Goal: Transaction & Acquisition: Purchase product/service

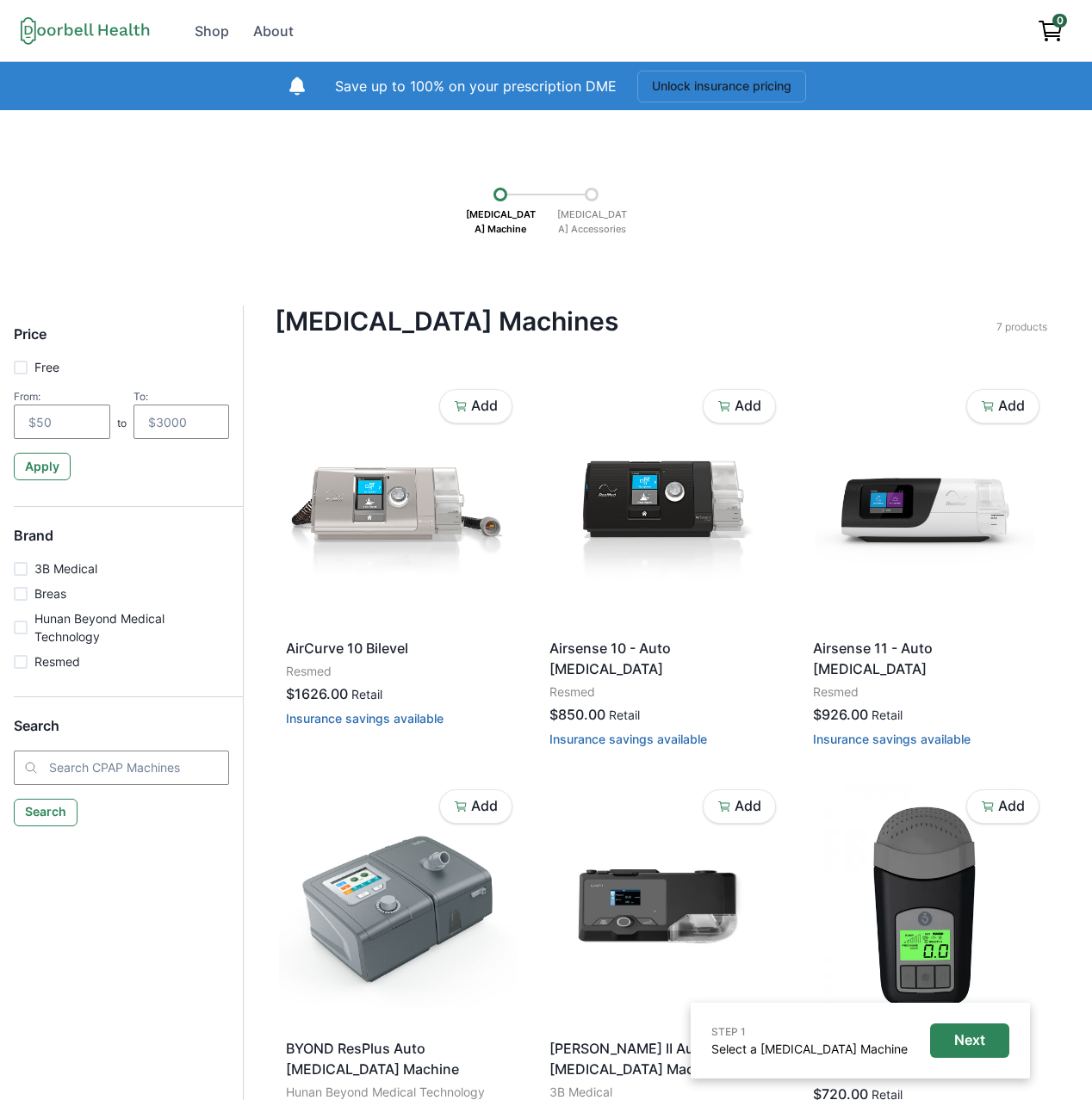
scroll to position [122, 0]
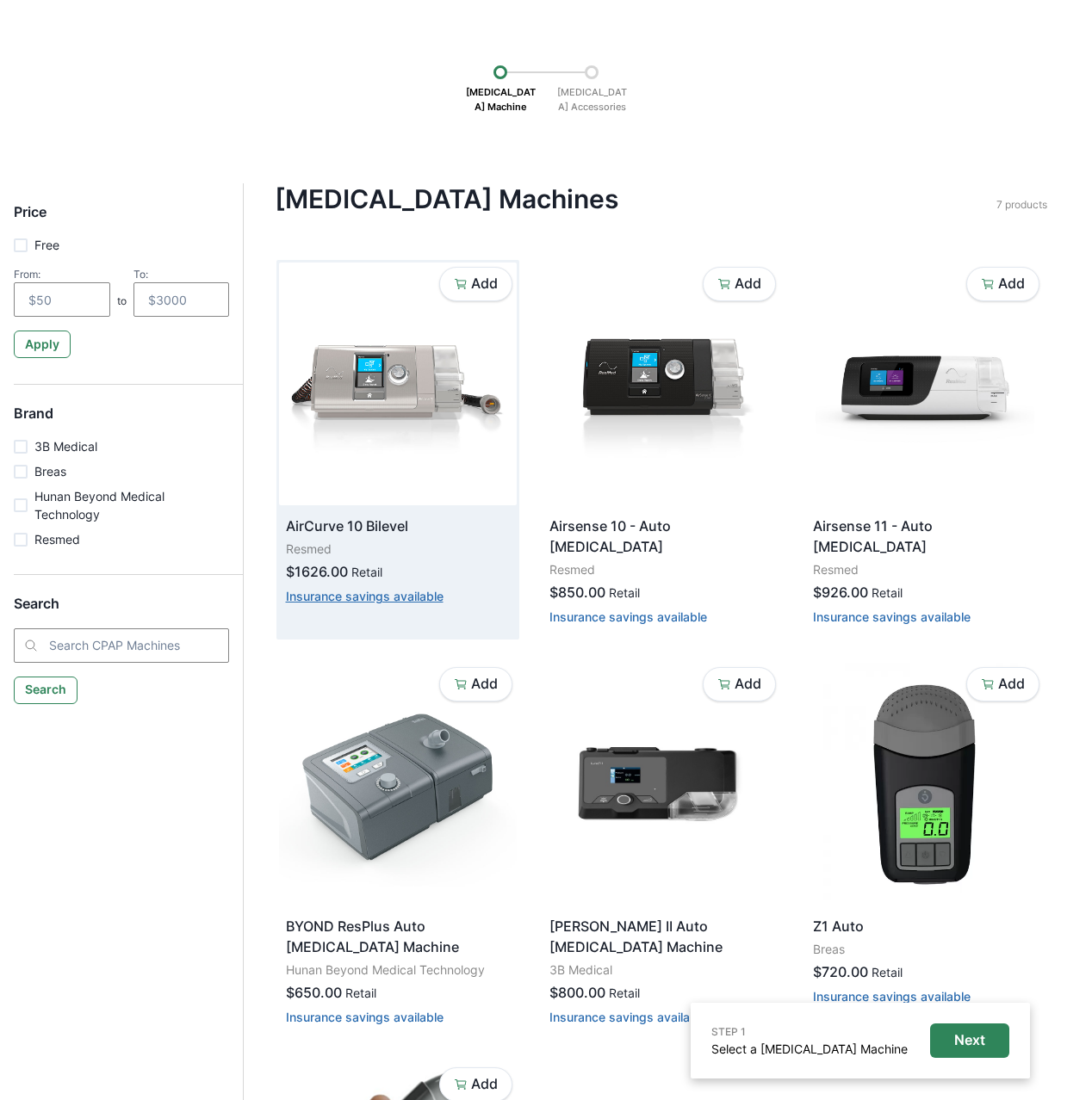
click at [340, 597] on button "Insurance savings available" at bounding box center [365, 596] width 158 height 14
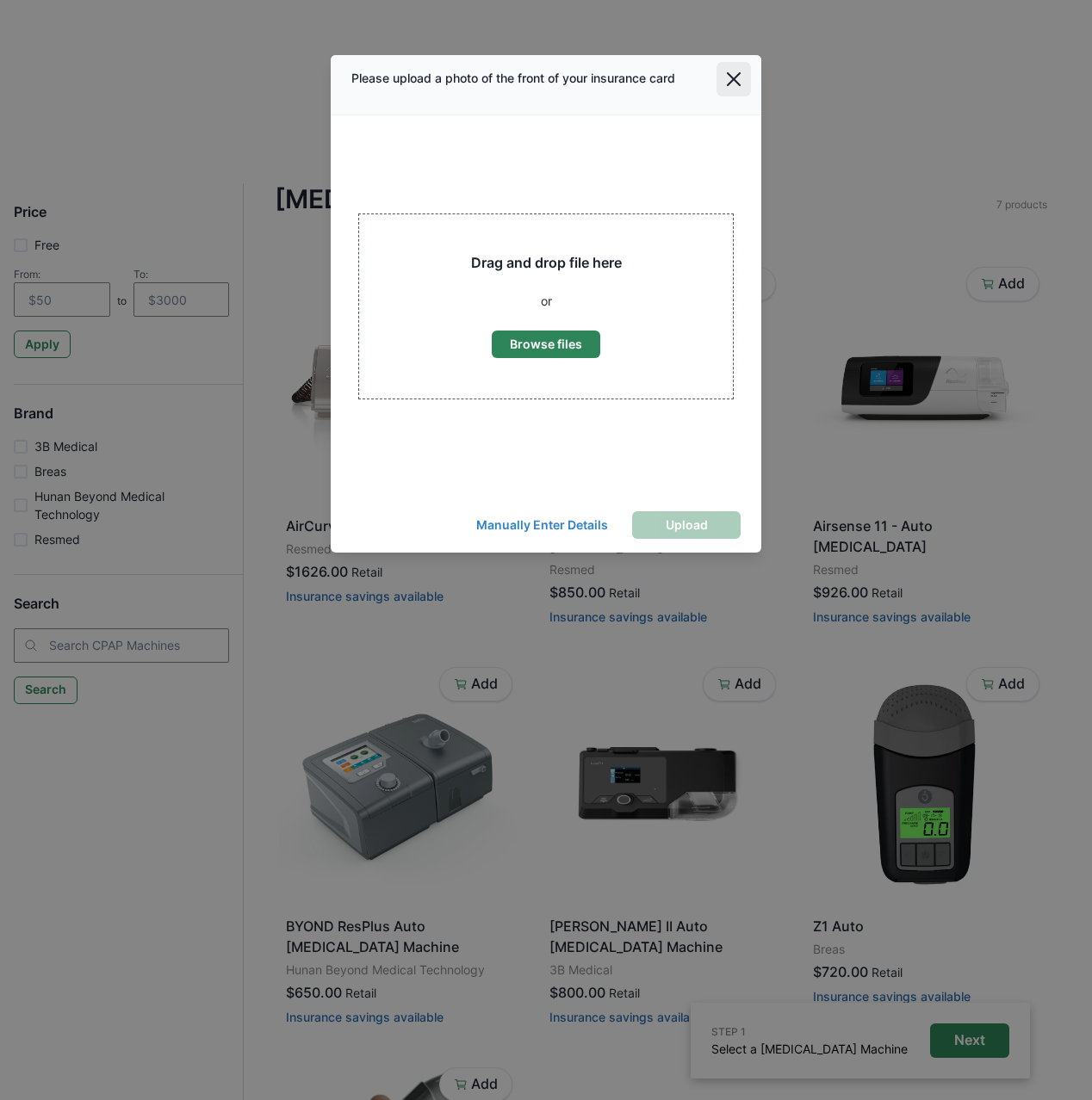
click at [732, 78] on icon "Close" at bounding box center [733, 79] width 13 height 13
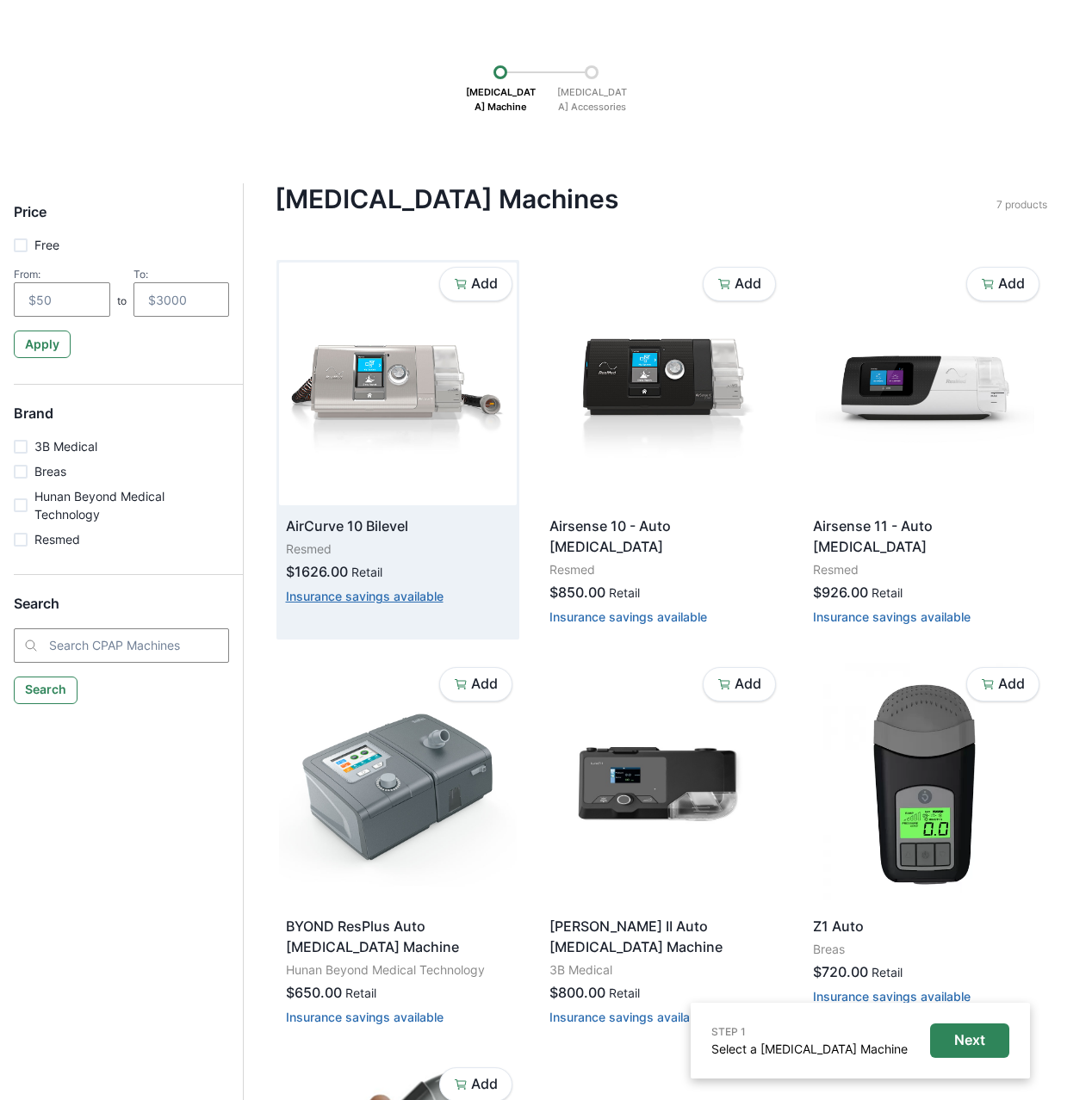
click at [315, 596] on button "Insurance savings available" at bounding box center [365, 596] width 158 height 14
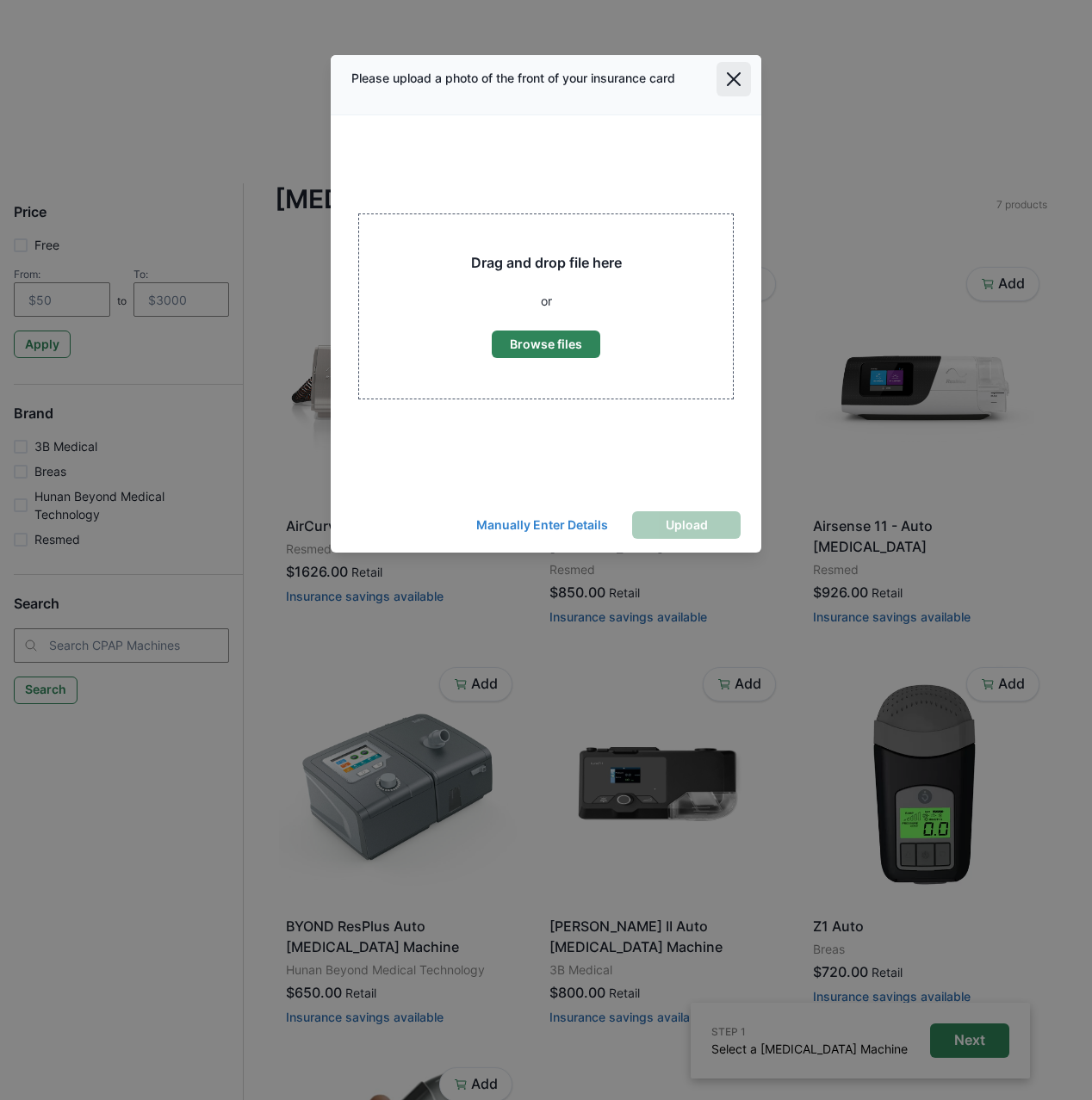
click at [733, 81] on icon "Close" at bounding box center [733, 79] width 13 height 13
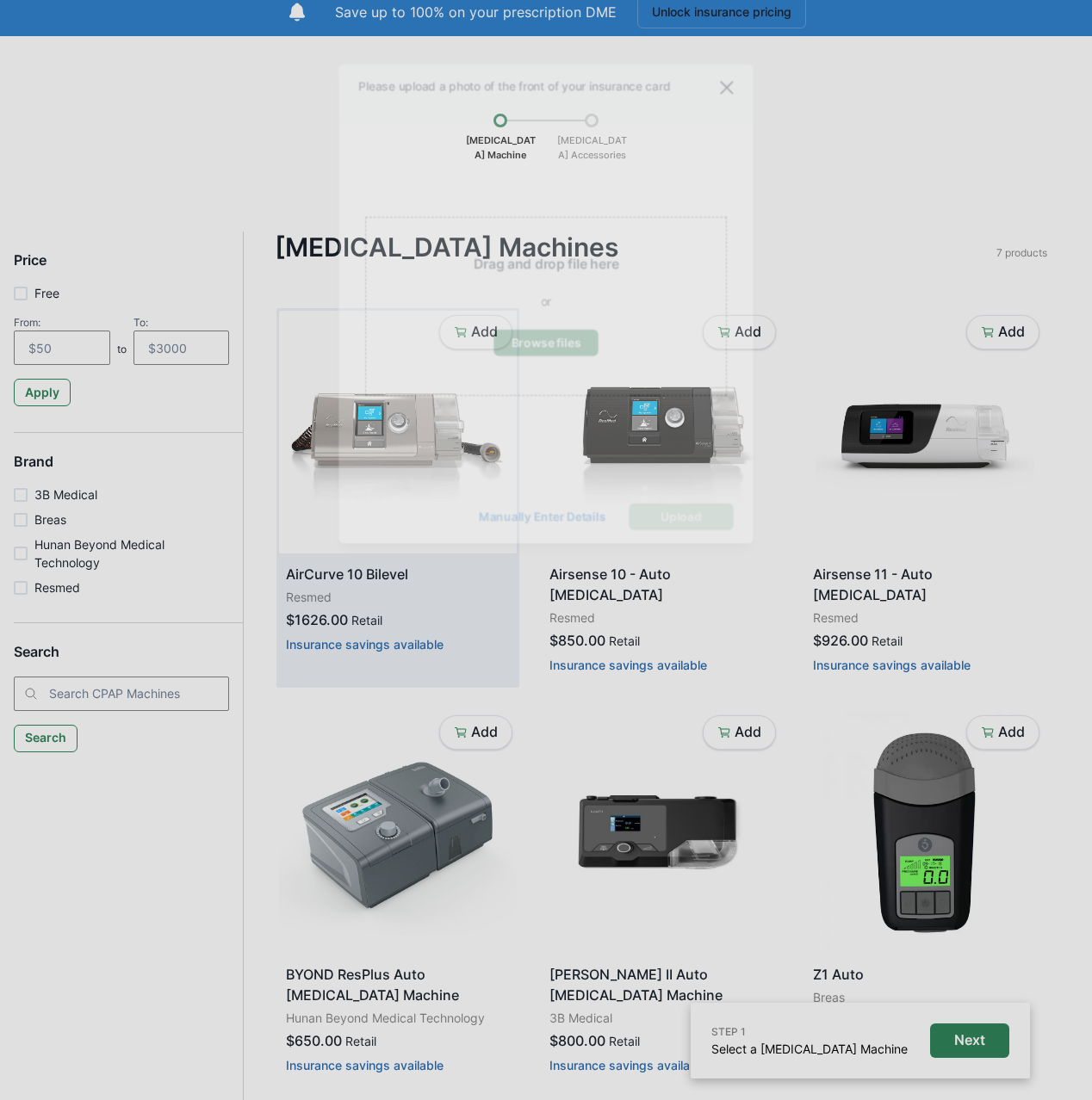
scroll to position [122, 0]
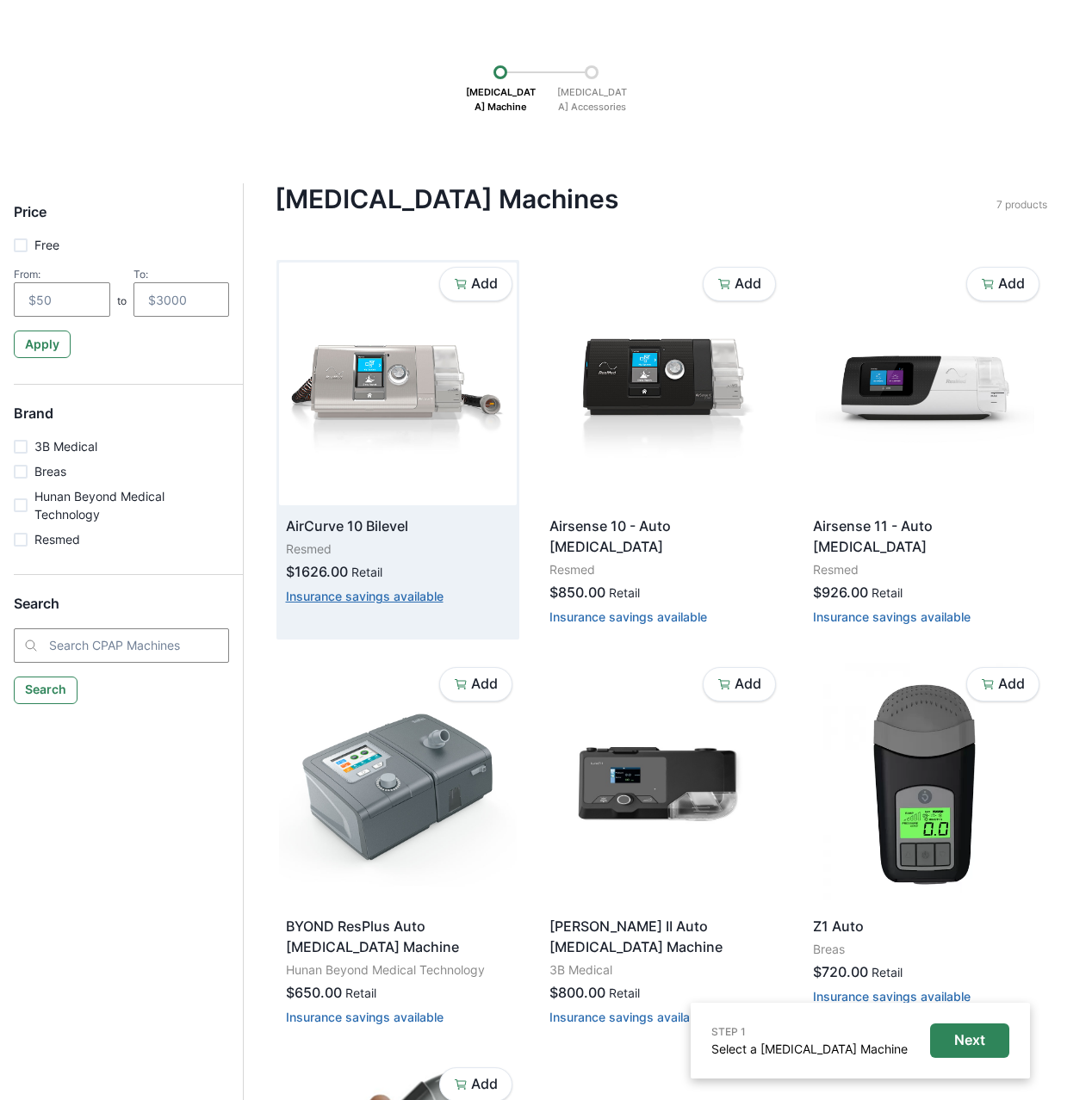
drag, startPoint x: 265, startPoint y: 599, endPoint x: 440, endPoint y: 600, distance: 175.0
click at [434, 599] on div "[MEDICAL_DATA] Machines Filter Clear all Price Free From: to To: Apply Brand 3B…" at bounding box center [661, 801] width 834 height 1236
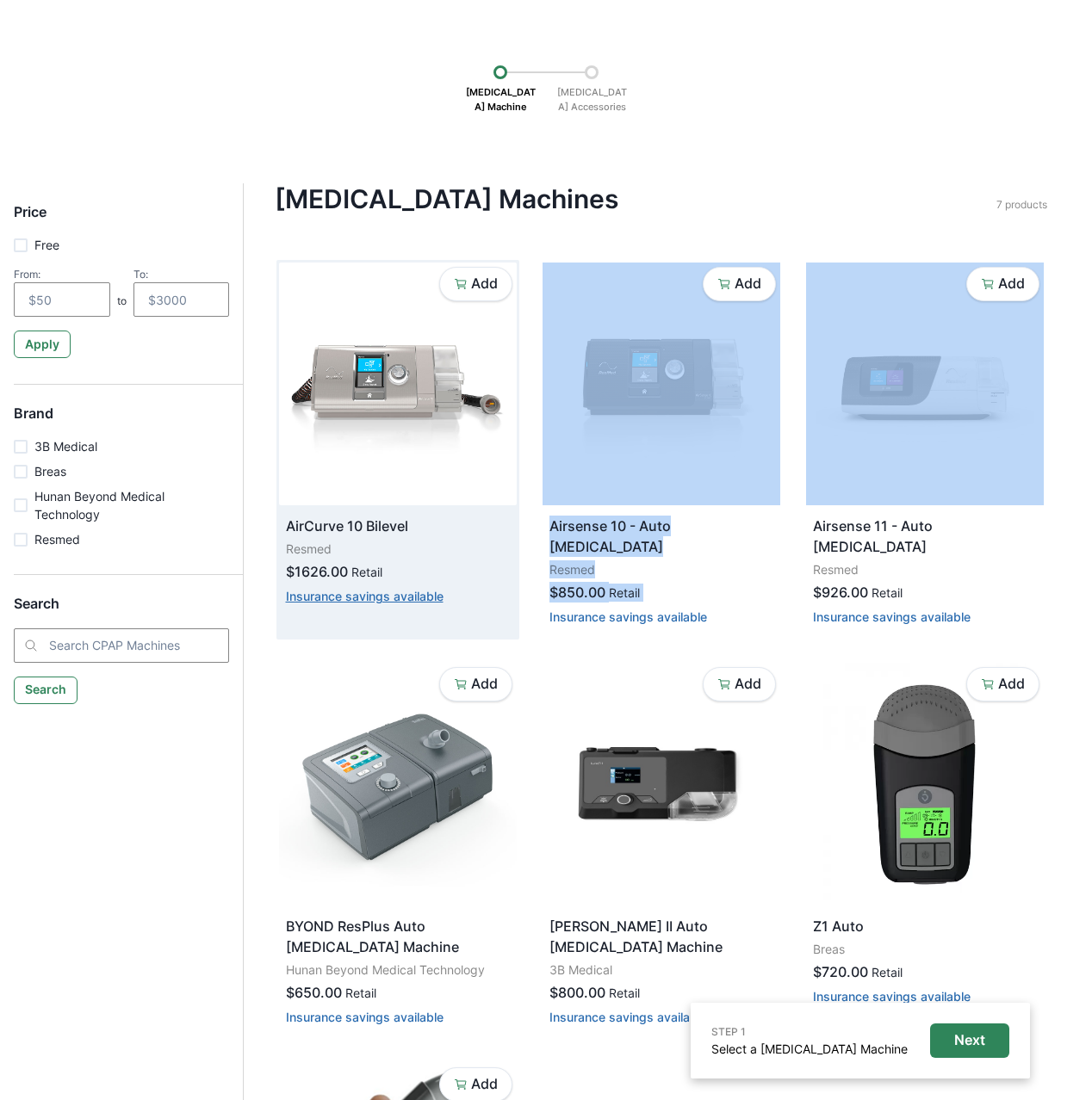
drag, startPoint x: 529, startPoint y: 600, endPoint x: 328, endPoint y: 599, distance: 201.0
click at [372, 599] on div "Add AirCurve 10 Bilevel Resmed $1626.00 Retail Insurance savings available Add …" at bounding box center [661, 840] width 770 height 1159
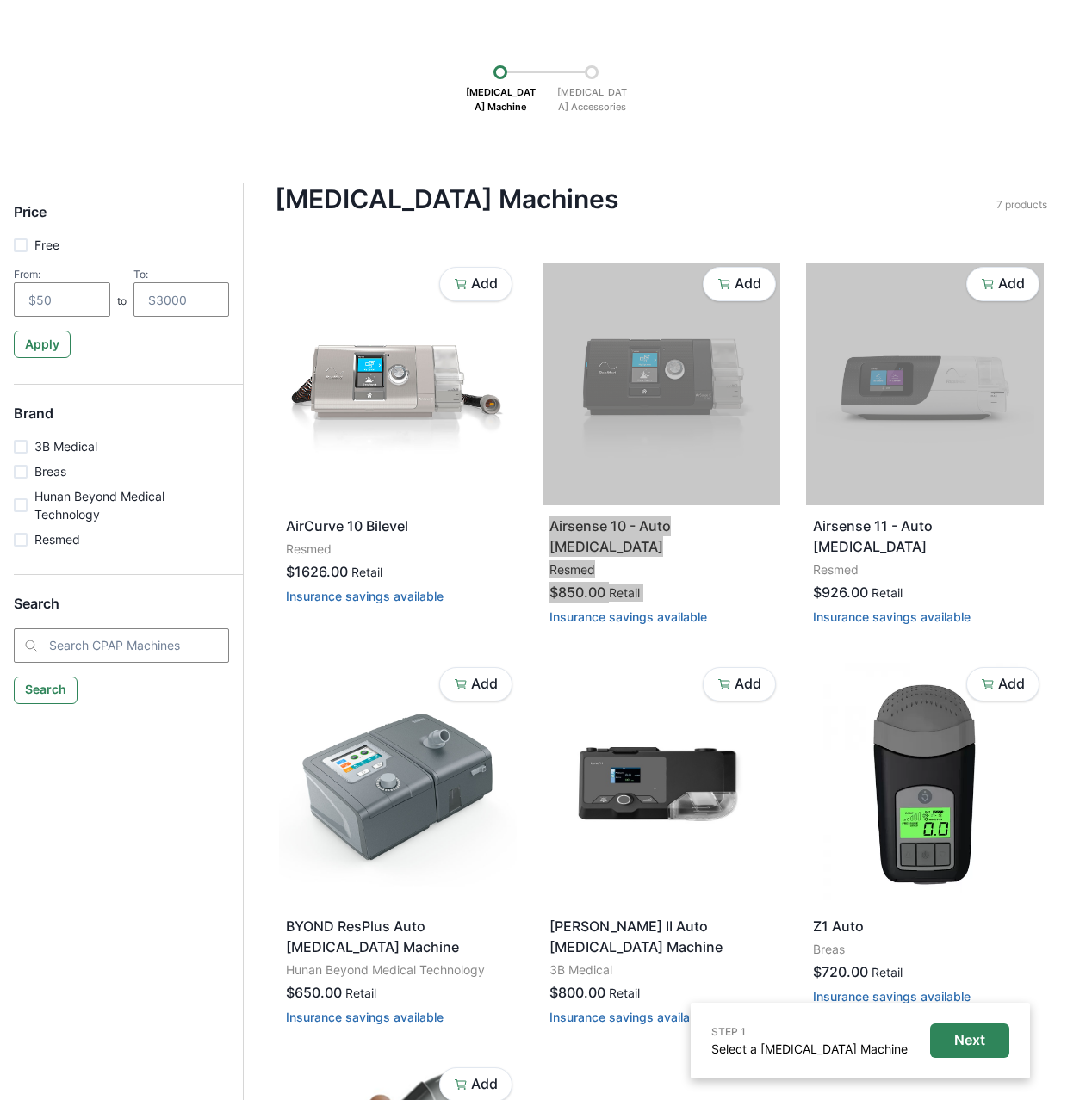
scroll to position [0, 0]
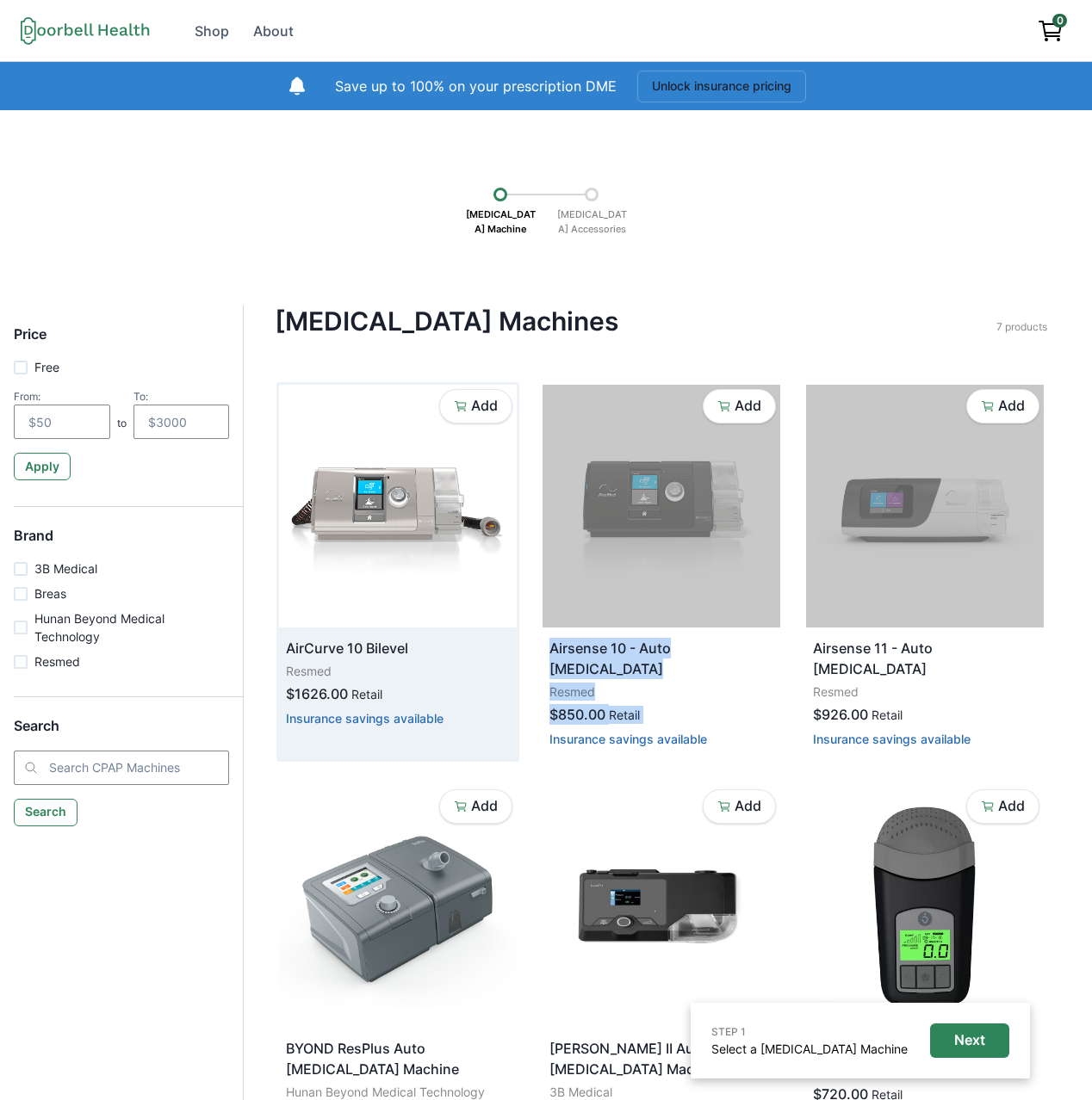
click at [388, 711] on div "$1626.00 Retail Insurance savings available" at bounding box center [397, 706] width 223 height 45
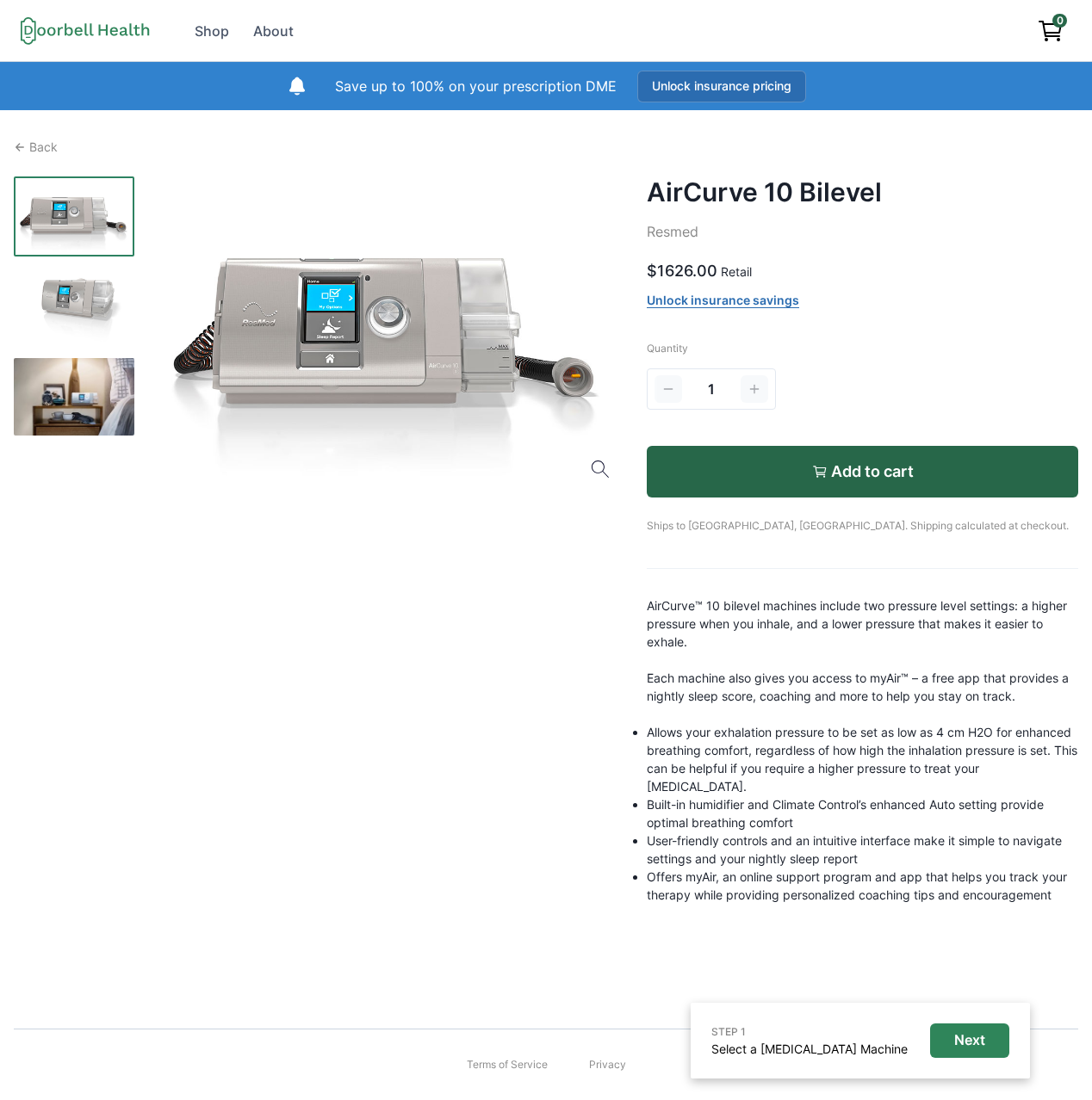
click at [711, 93] on button "Unlock insurance pricing" at bounding box center [721, 86] width 169 height 31
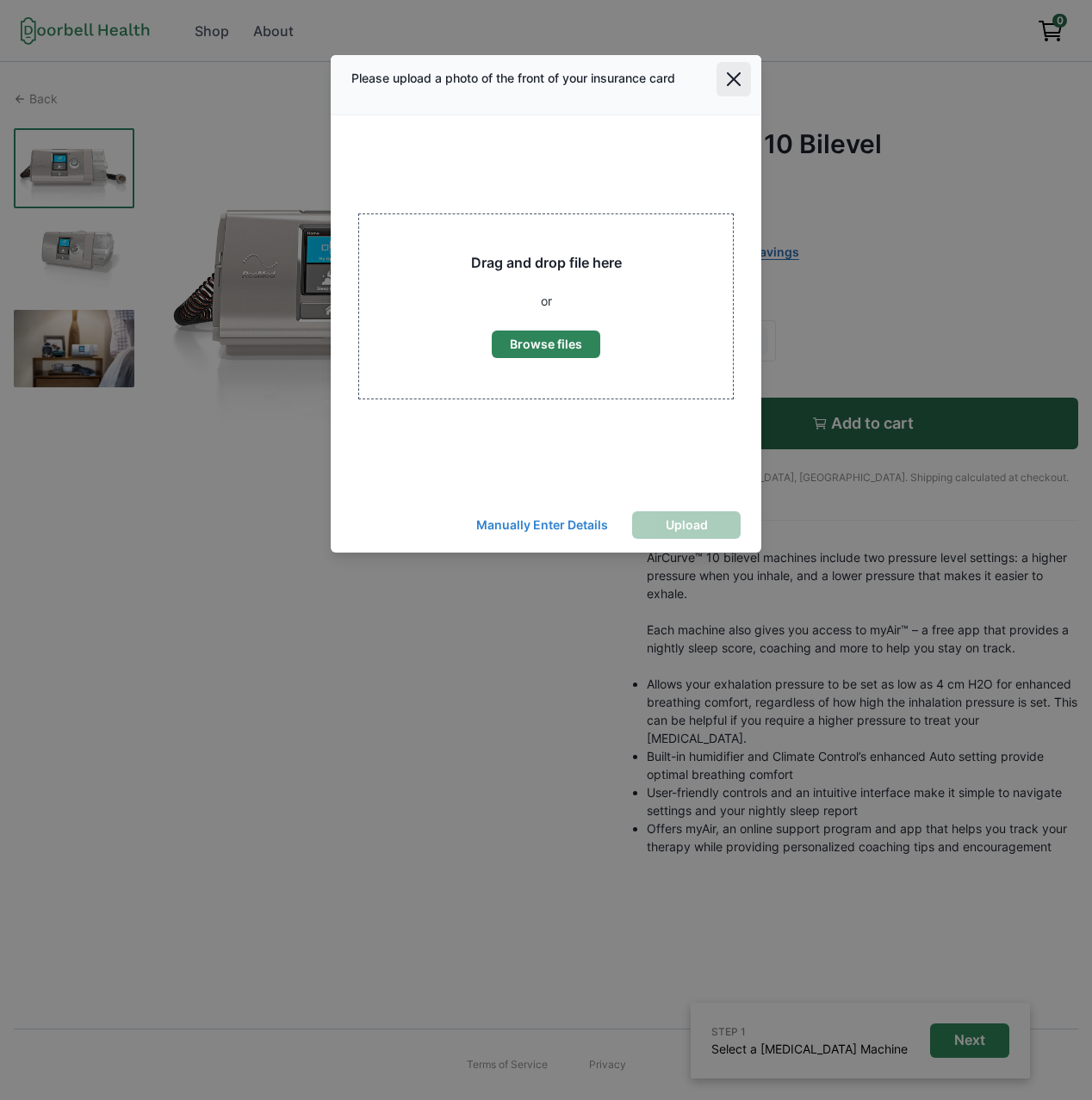
click at [734, 78] on icon "Close" at bounding box center [733, 79] width 13 height 13
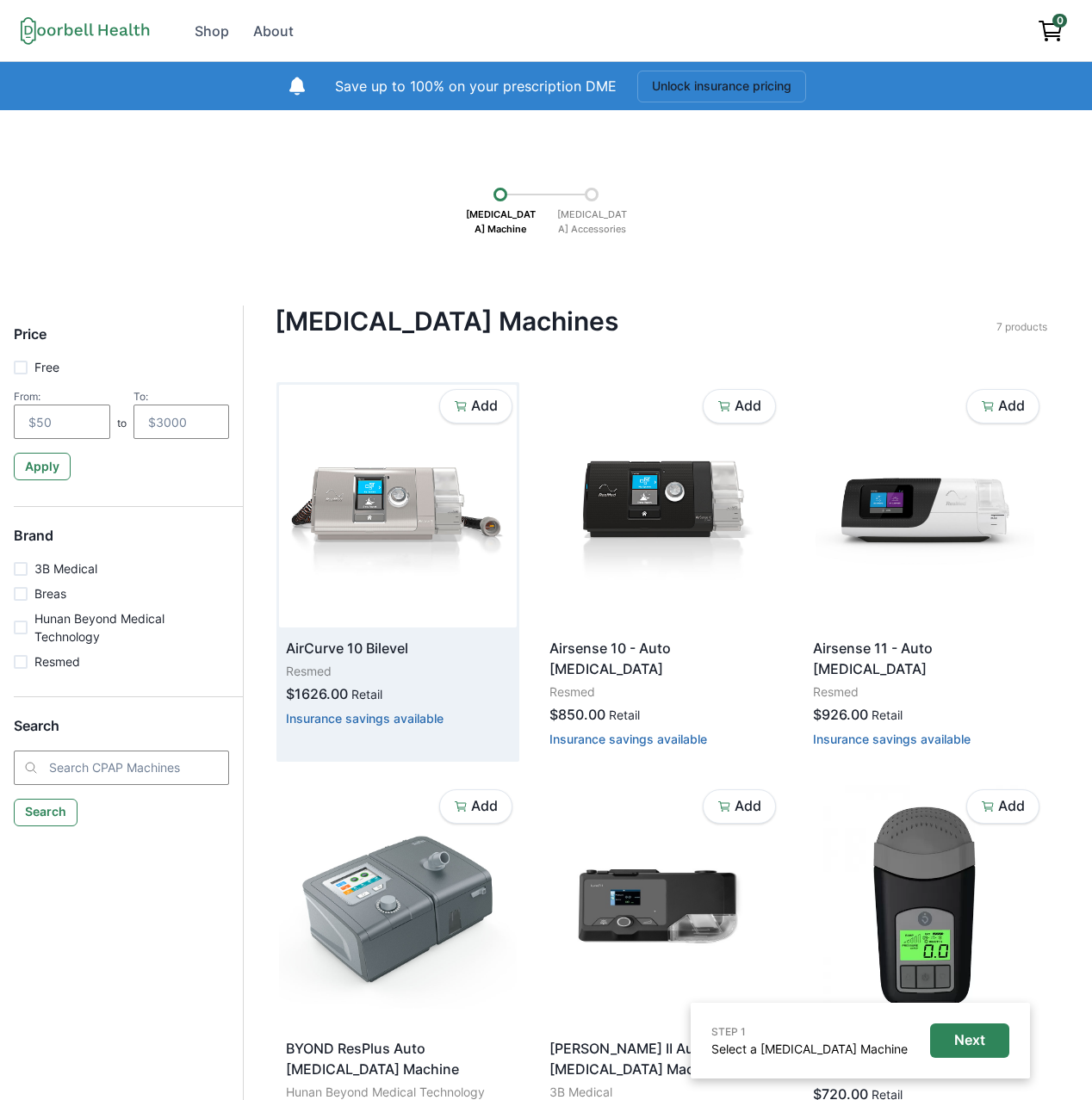
click at [406, 518] on img at bounding box center [397, 506] width 238 height 243
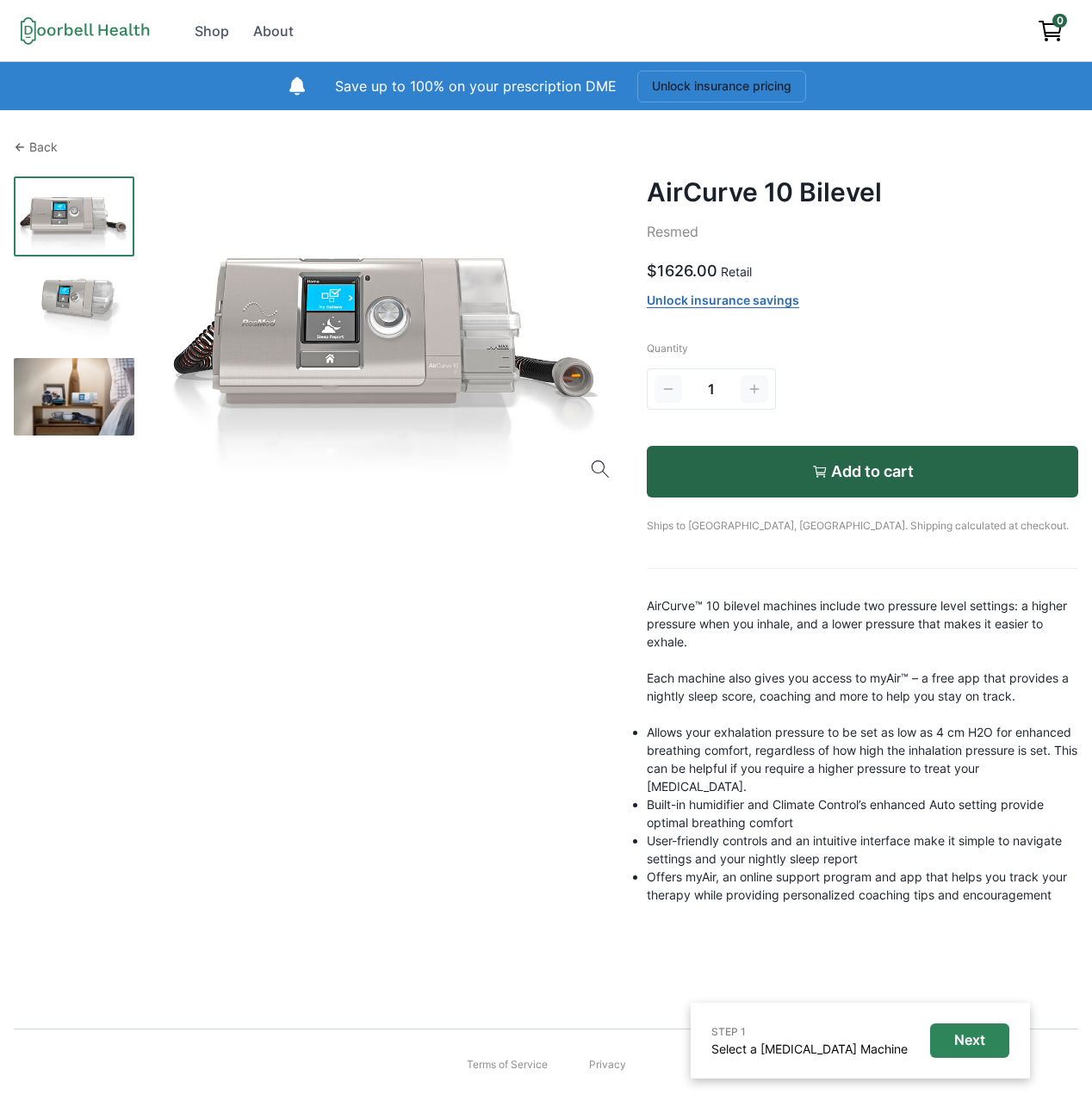
click at [34, 147] on p "Back" at bounding box center [44, 147] width 29 height 18
click at [825, 296] on div "$1626.00 Retail Unlock insurance savings" at bounding box center [862, 284] width 432 height 51
drag, startPoint x: 839, startPoint y: 298, endPoint x: 634, endPoint y: 296, distance: 205.0
click at [636, 296] on div "Back AirCurve 10 Bilevel Resmed $1626.00 Retail Unlock insurance savings Quanti…" at bounding box center [546, 521] width 1064 height 766
copy link "Unlock insurance savings"
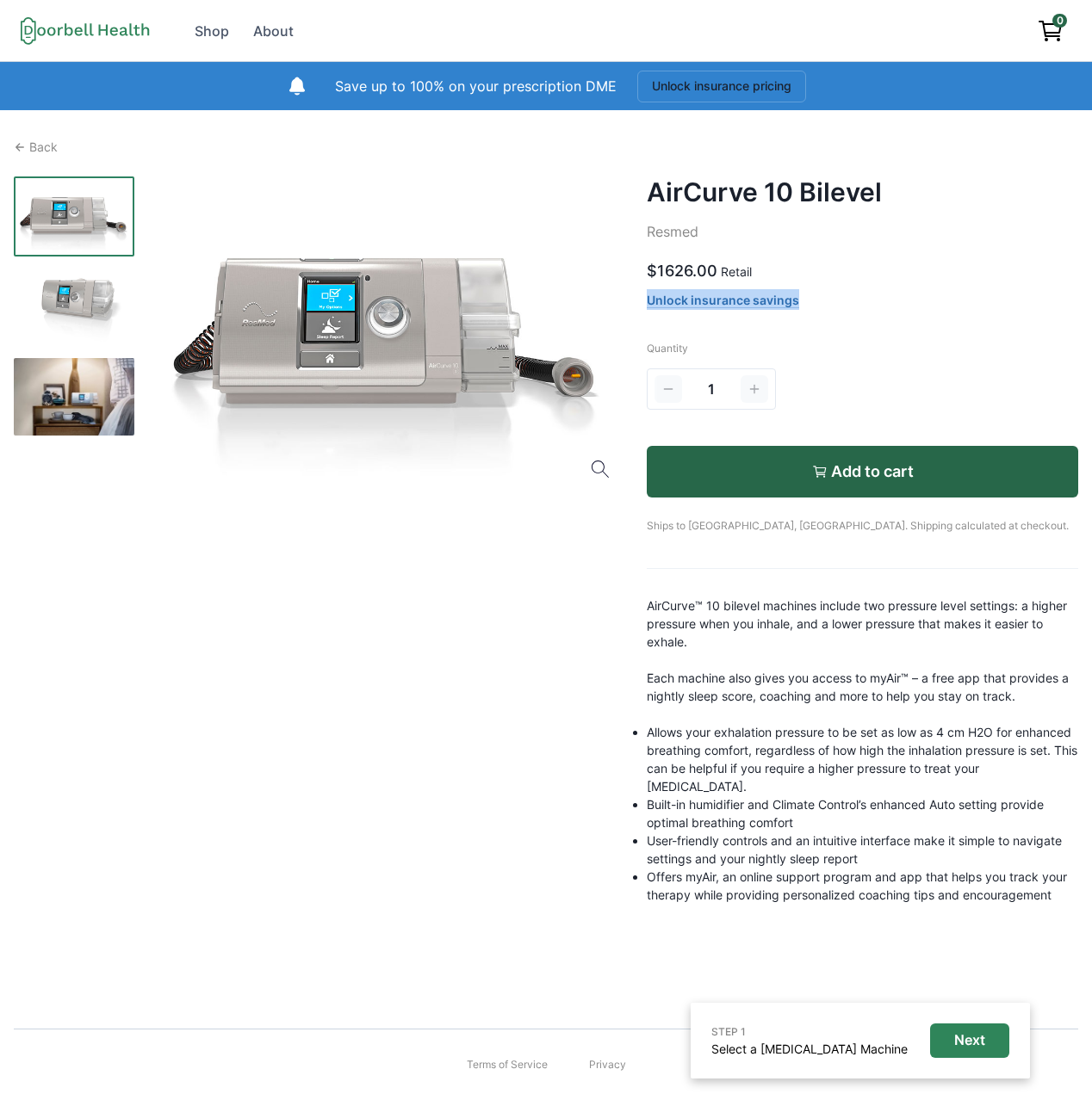
click at [1056, 24] on span "0" at bounding box center [1059, 20] width 14 height 13
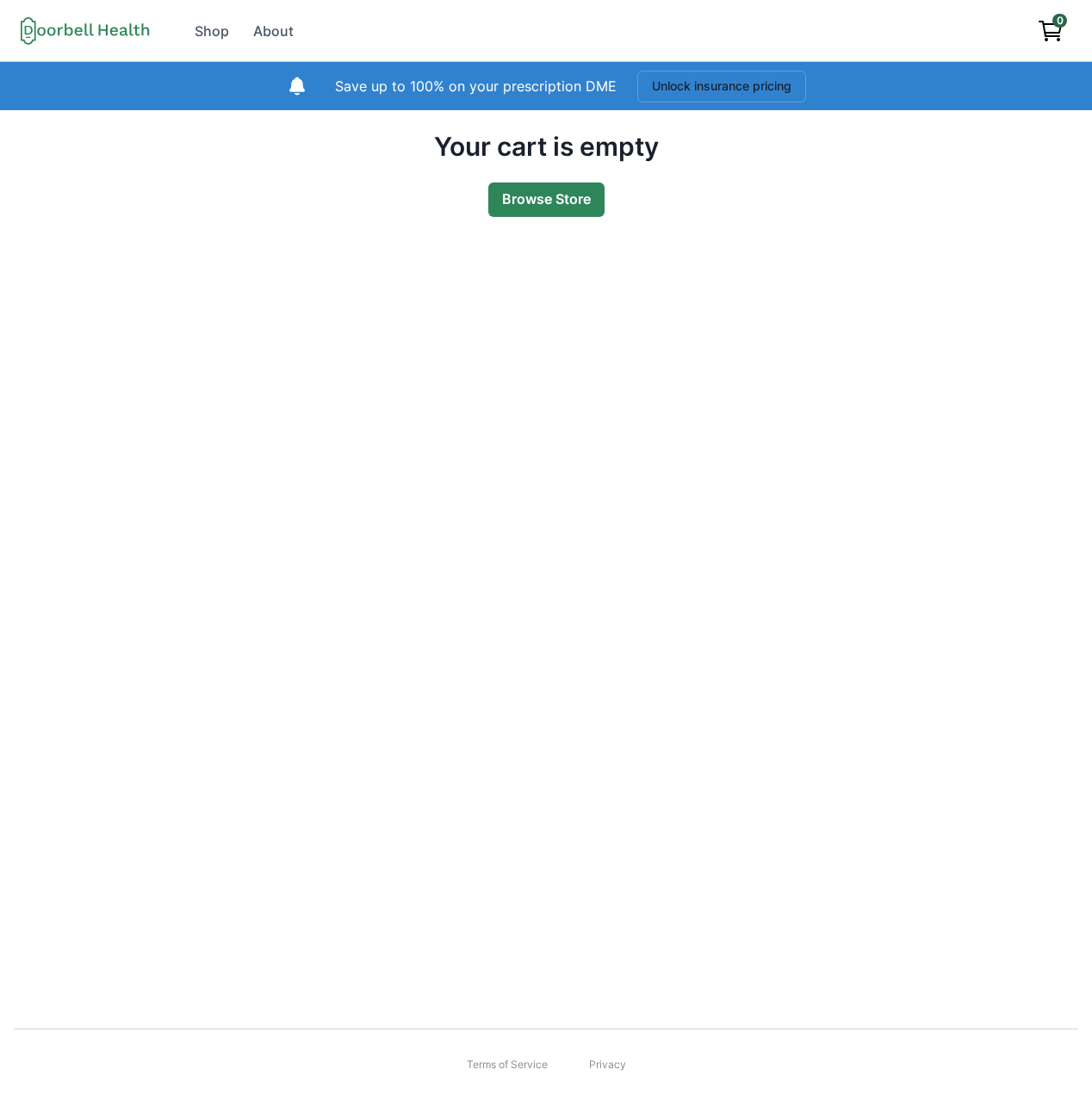
click at [571, 204] on link "Browse Store" at bounding box center [546, 199] width 117 height 34
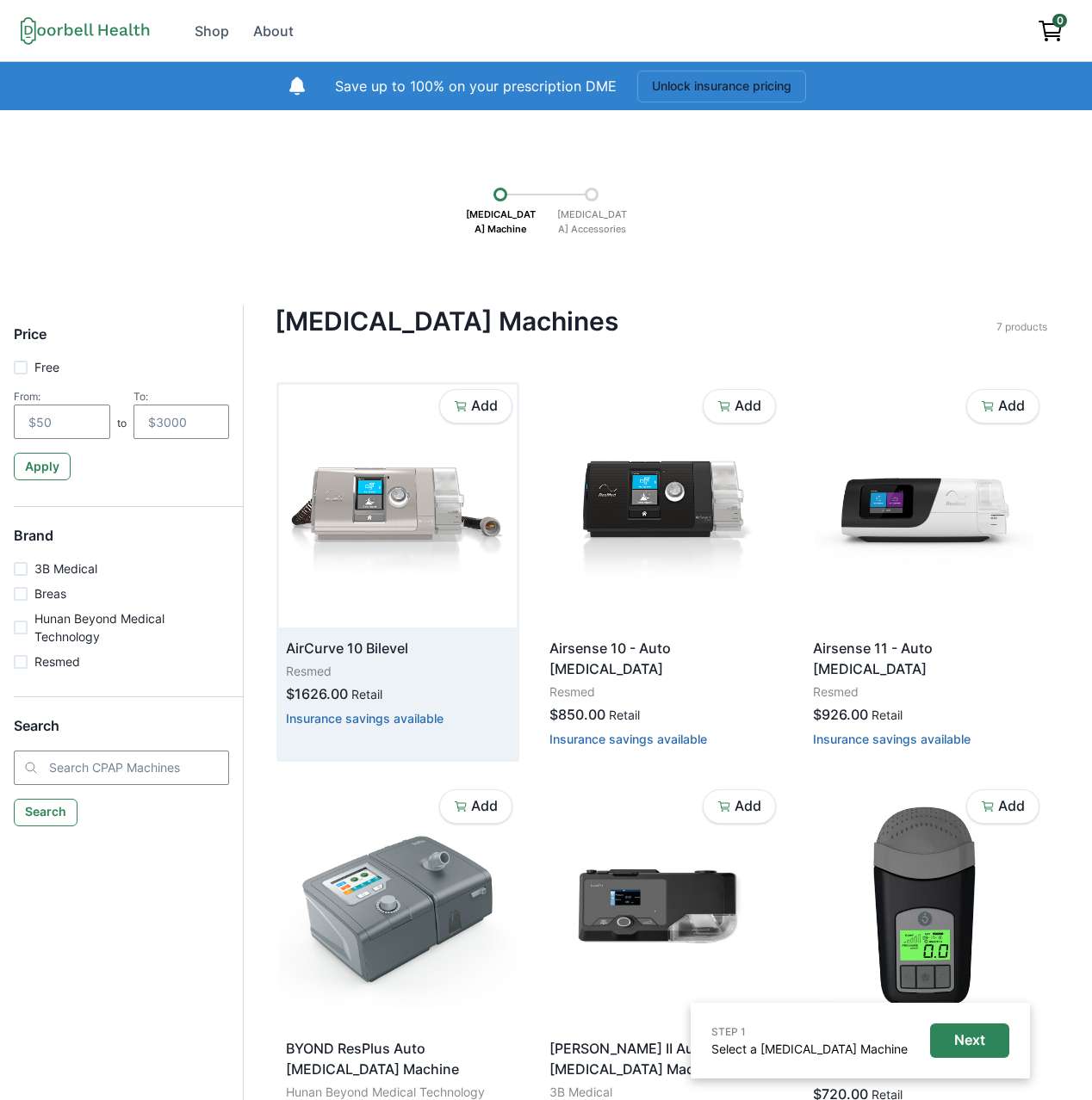
click at [405, 554] on img at bounding box center [397, 506] width 238 height 243
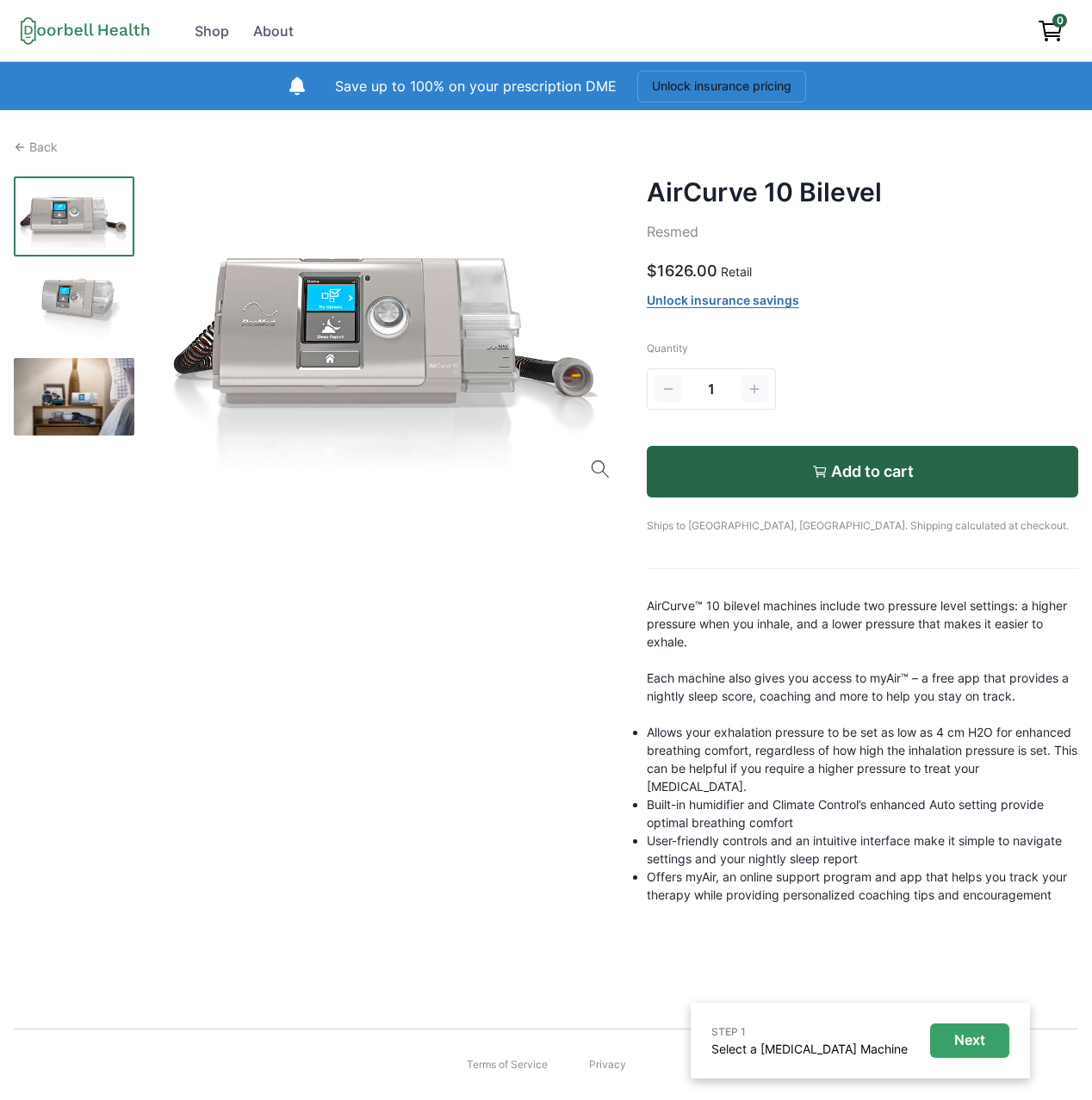
click at [970, 1028] on button "Next" at bounding box center [969, 1041] width 79 height 34
click at [987, 1059] on div "STEP 1 Select a [MEDICAL_DATA] Machine Next" at bounding box center [860, 1041] width 339 height 75
click at [983, 1045] on p "Next" at bounding box center [969, 1040] width 31 height 16
click at [983, 1042] on p "Next" at bounding box center [969, 1040] width 31 height 16
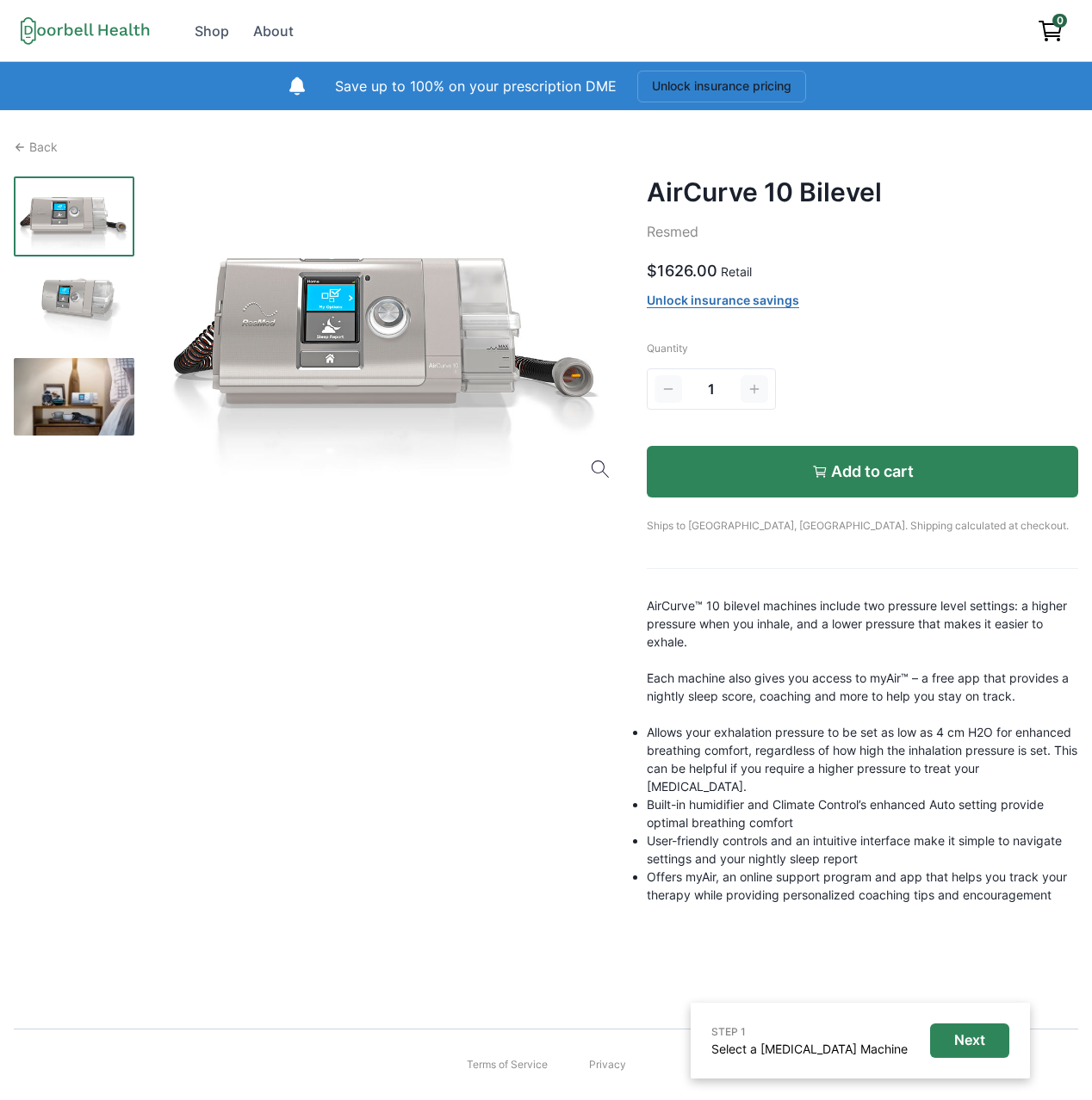
click at [769, 474] on button "Add to cart" at bounding box center [862, 472] width 432 height 52
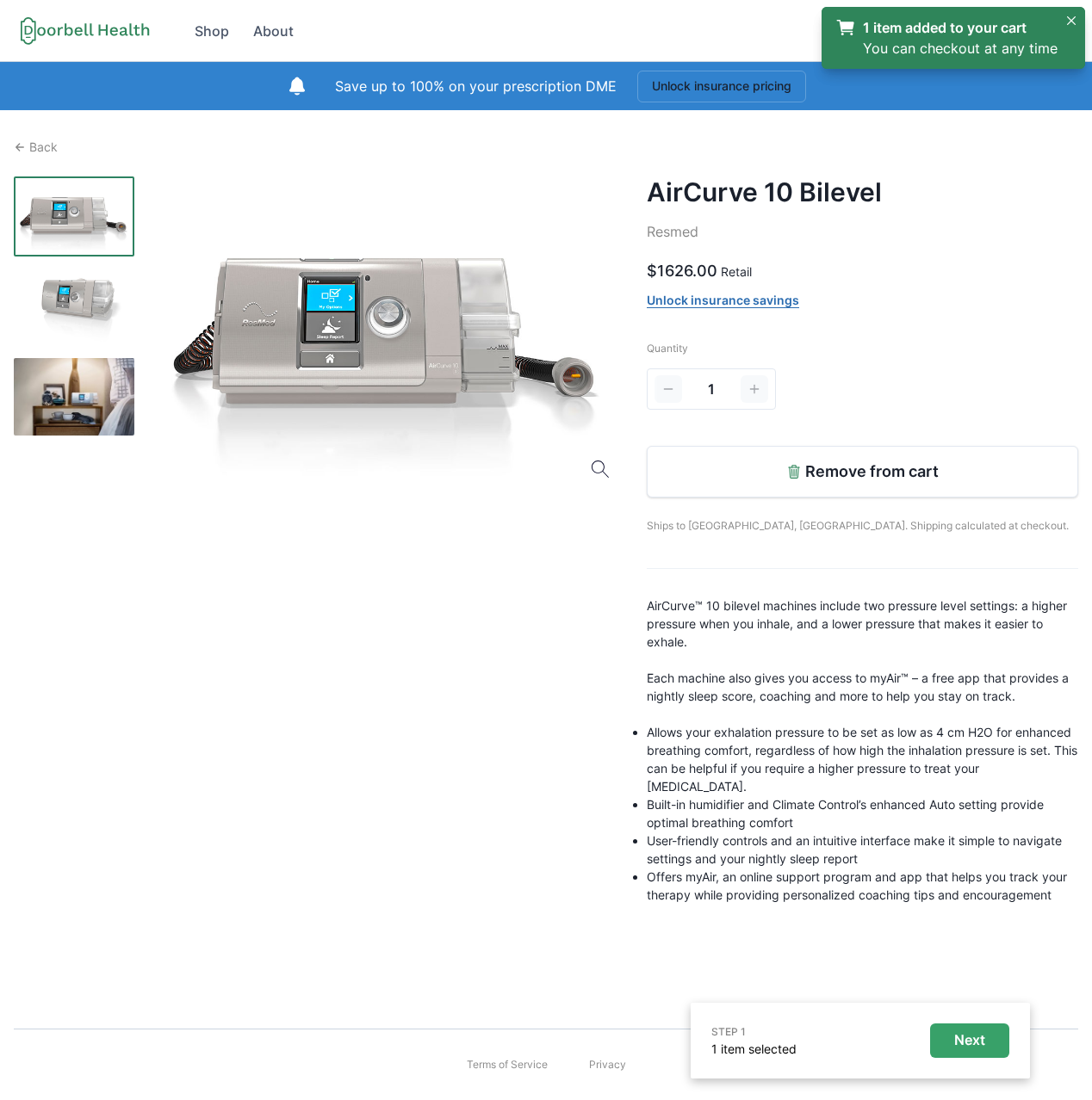
click at [965, 1038] on p "Next" at bounding box center [969, 1040] width 31 height 16
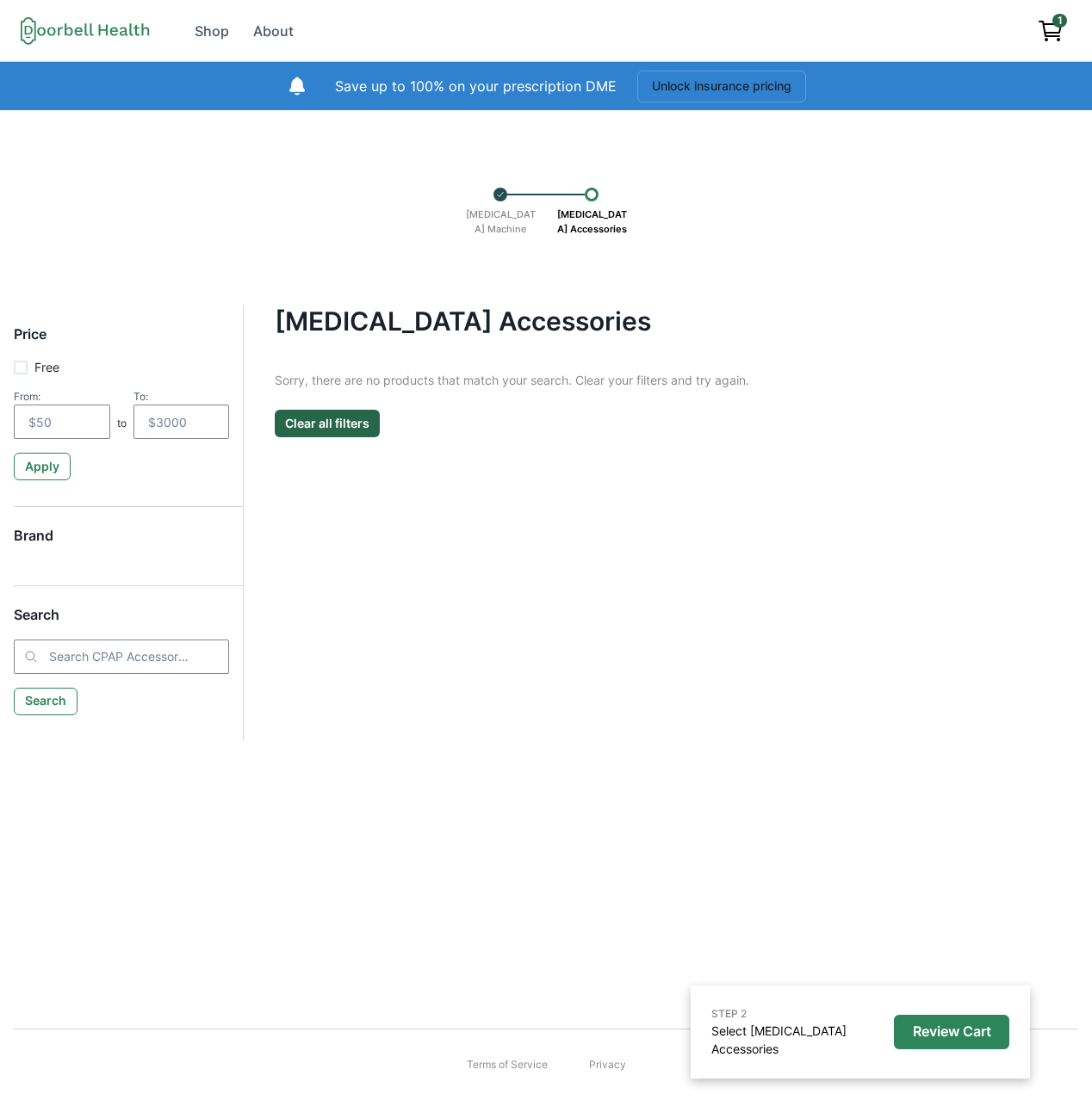
click at [1062, 31] on icon "View cart" at bounding box center [1050, 31] width 28 height 28
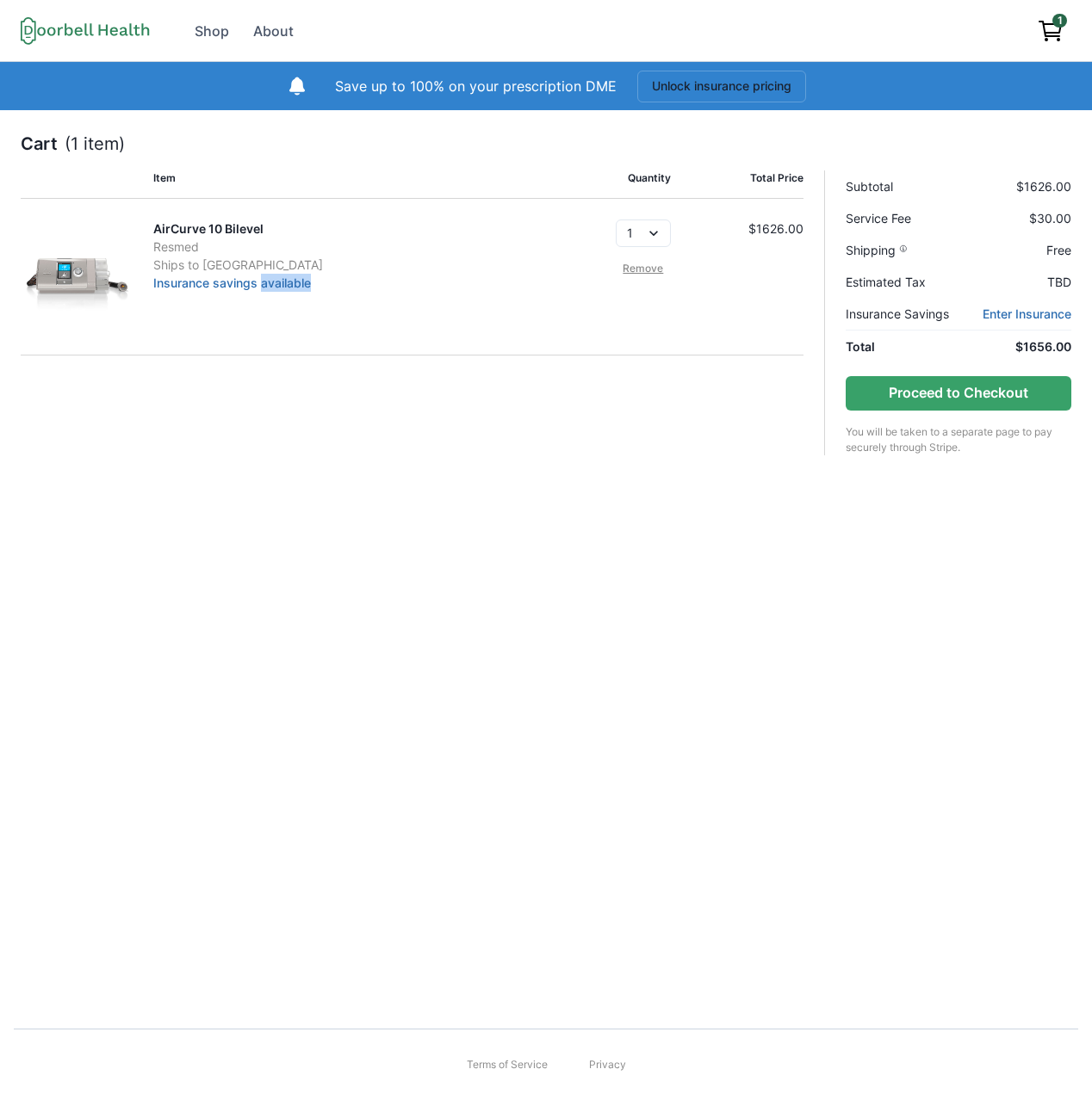
click at [500, 346] on div "AirCurve 10 Bilevel Resmed Ships to Los Angeles Insurance savings available 1 R…" at bounding box center [412, 277] width 782 height 157
drag, startPoint x: 371, startPoint y: 287, endPoint x: 153, endPoint y: 280, distance: 218.1
click at [153, 280] on div "AirCurve 10 Bilevel Resmed Ships to Los Angeles Insurance savings available" at bounding box center [345, 277] width 385 height 115
copy link "Insurance savings available"
drag, startPoint x: 1087, startPoint y: 312, endPoint x: 979, endPoint y: 312, distance: 108.0
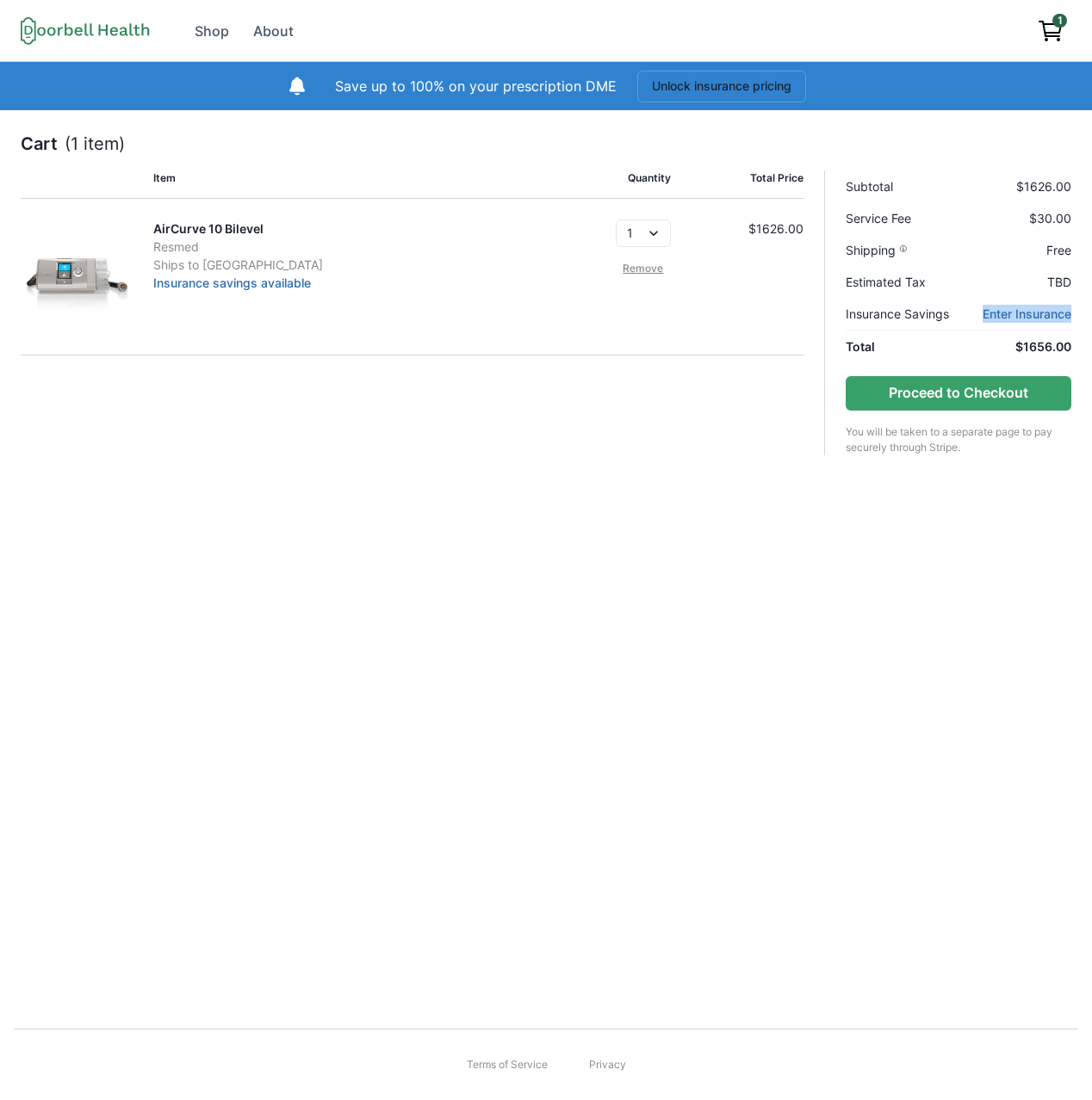
click at [979, 312] on div "Cart (1 item) Item Quantity Total Price AirCurve 10 Bilevel Resmed Ships to Los…" at bounding box center [546, 555] width 1092 height 891
copy link "Enter Insurance"
click at [953, 435] on p "You will be taken to a separate page to pay securely through Stripe." at bounding box center [957, 440] width 225 height 31
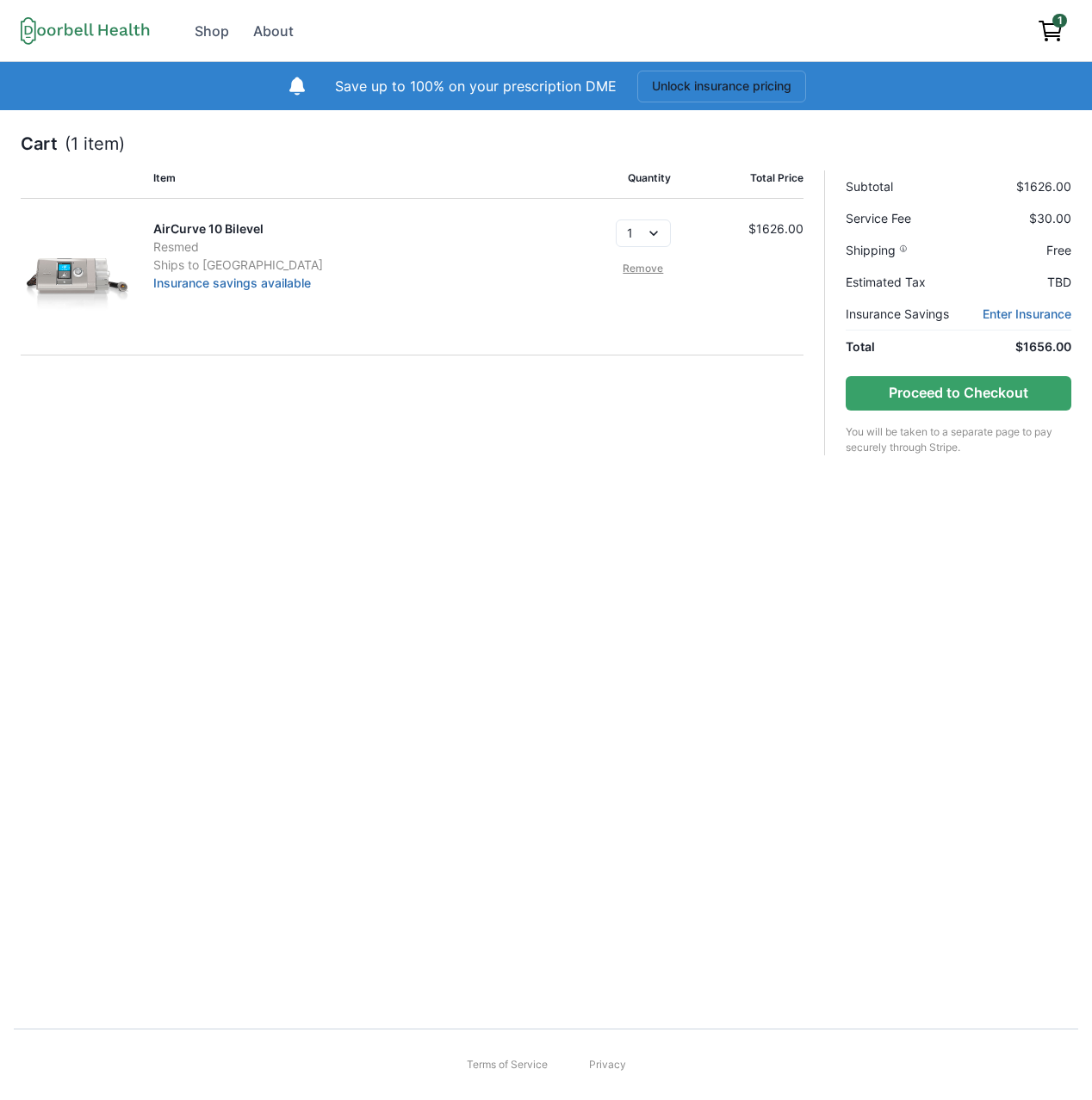
click at [791, 549] on div "Cart (1 item) Item Quantity Total Price AirCurve 10 Bilevel Resmed Ships to Los…" at bounding box center [546, 555] width 1092 height 891
click at [890, 313] on p "Insurance Savings" at bounding box center [898, 314] width 106 height 18
click at [501, 526] on div "Cart (1 item) Item Quantity Total Price AirCurve 10 Bilevel Resmed Ships to Los…" at bounding box center [546, 555] width 1092 height 891
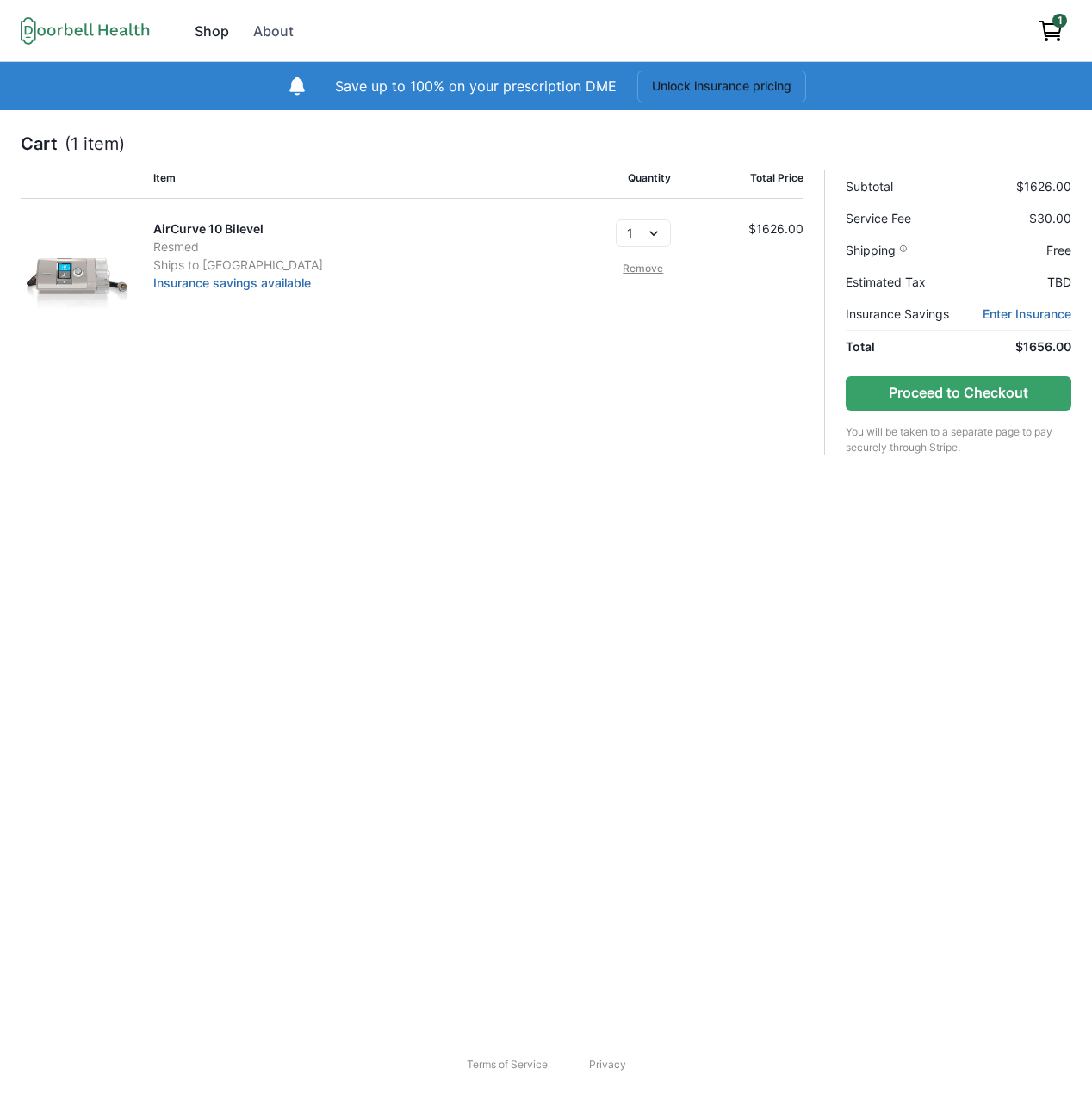
click at [214, 33] on div "Shop" at bounding box center [212, 31] width 34 height 21
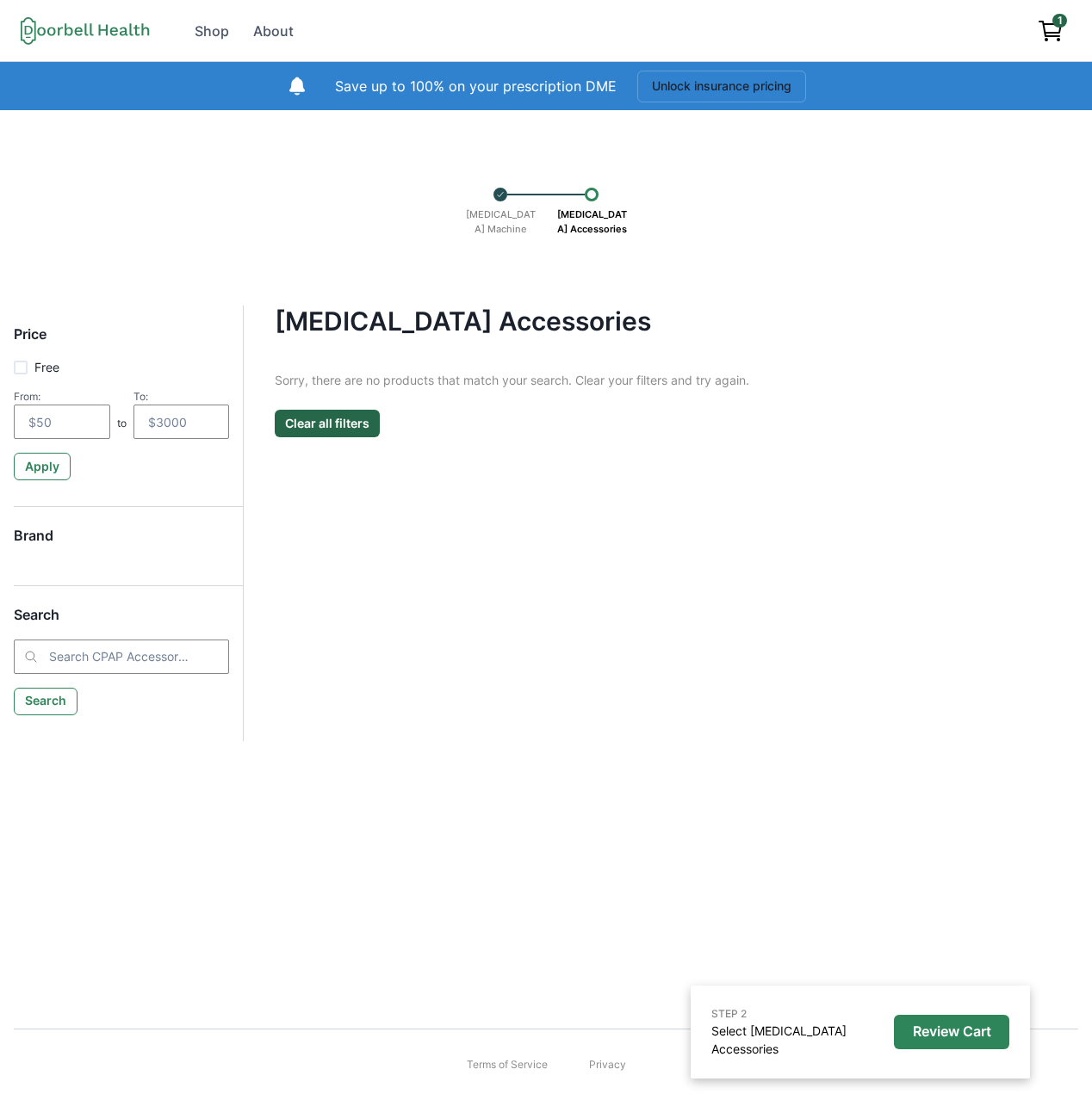
click at [496, 185] on div "[MEDICAL_DATA] Machine [MEDICAL_DATA] Accessories" at bounding box center [546, 207] width 174 height 74
click at [504, 209] on p "[MEDICAL_DATA] Machine" at bounding box center [500, 222] width 86 height 40
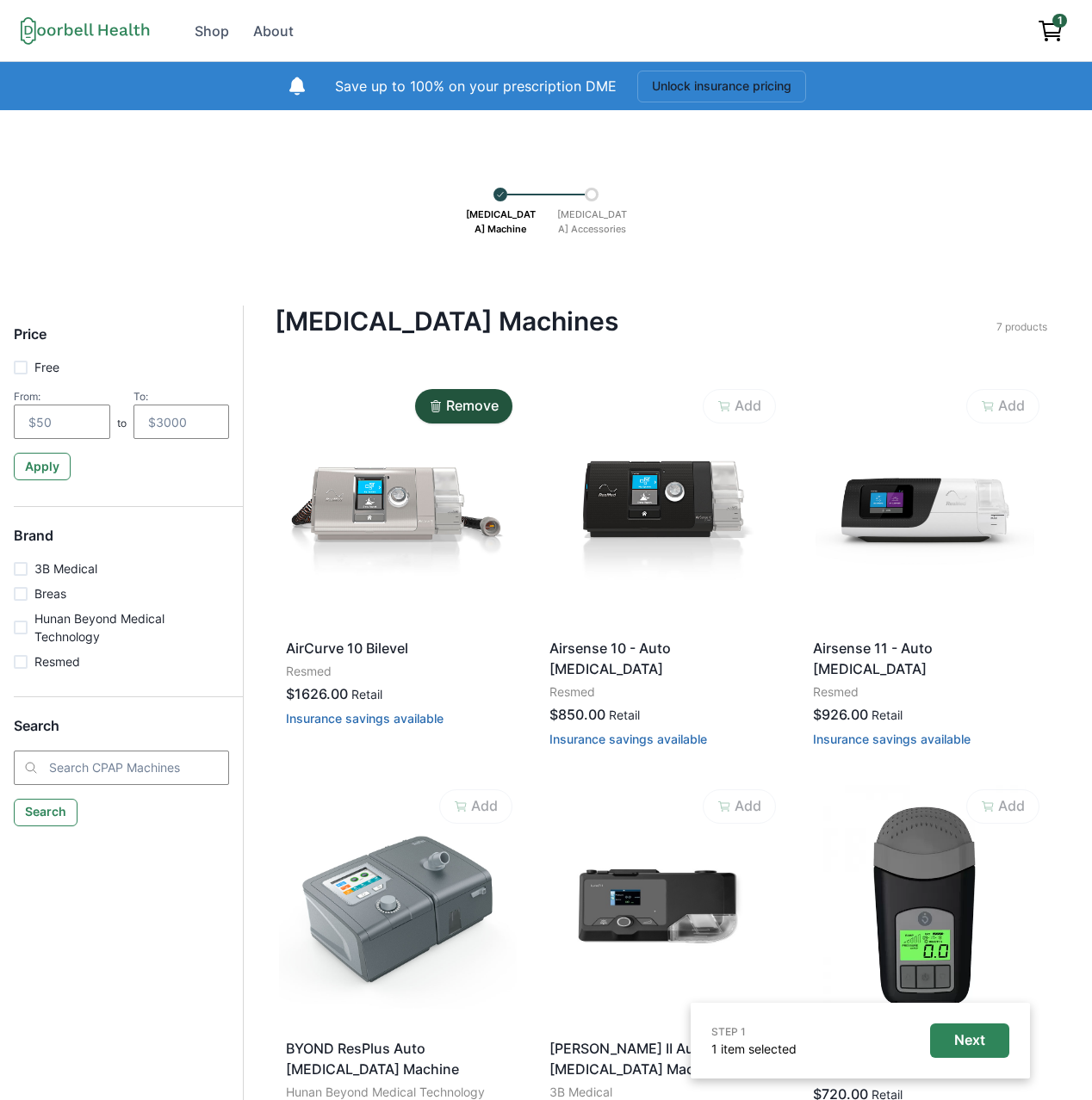
click at [583, 212] on p "[MEDICAL_DATA] Accessories" at bounding box center [591, 222] width 86 height 40
click at [1052, 22] on span "1" at bounding box center [1059, 20] width 14 height 13
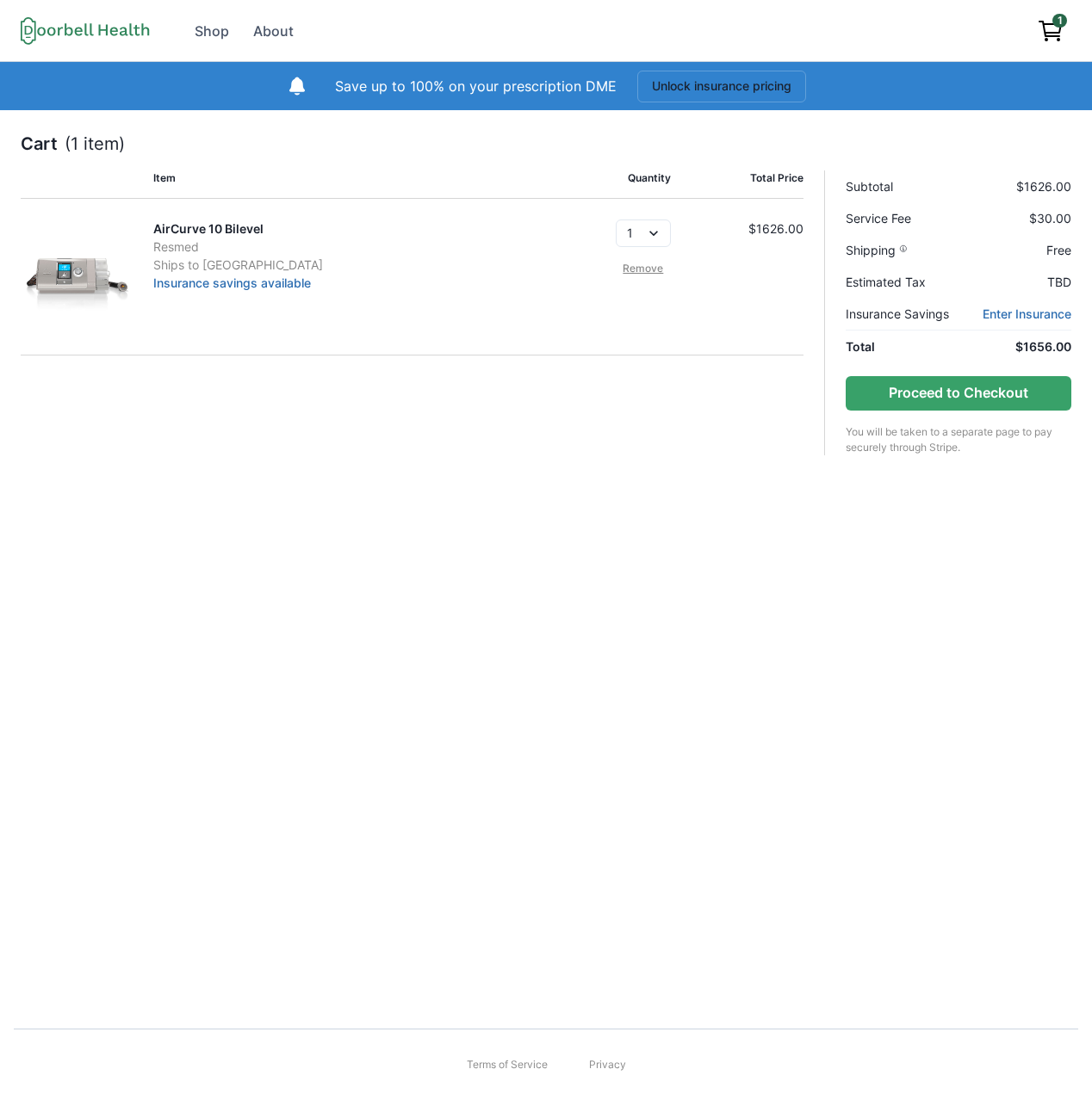
click at [406, 729] on div "Cart (1 item) Item Quantity Total Price AirCurve 10 Bilevel Resmed Ships to Los…" at bounding box center [546, 555] width 1092 height 891
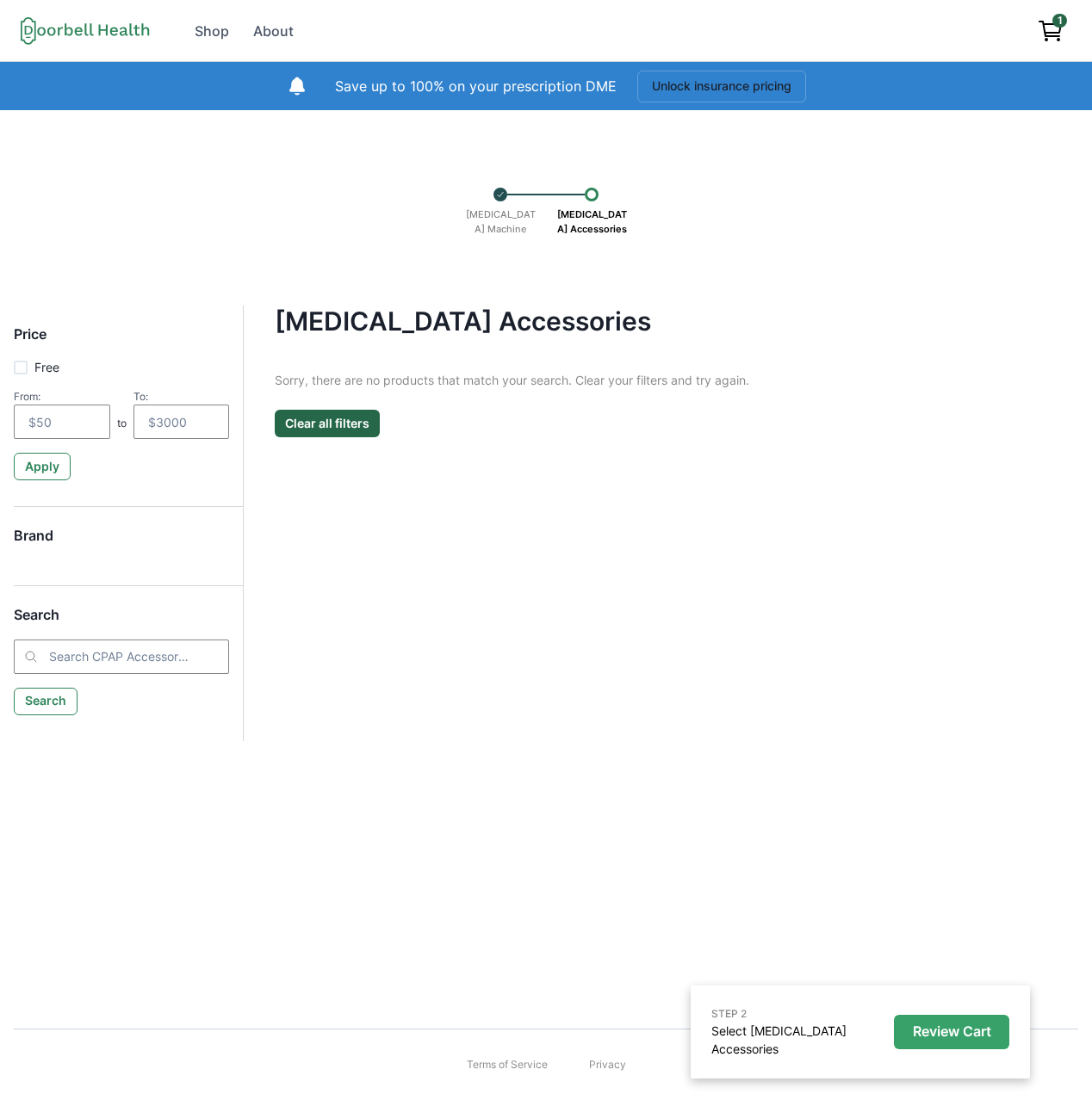
click at [927, 1040] on p "Review Cart" at bounding box center [951, 1032] width 78 height 16
click at [513, 548] on div "[MEDICAL_DATA] Accessories Filter Clear all Price Free From: to To: Apply Brand…" at bounding box center [661, 478] width 834 height 345
click at [502, 218] on p "[MEDICAL_DATA] Machine" at bounding box center [500, 222] width 86 height 40
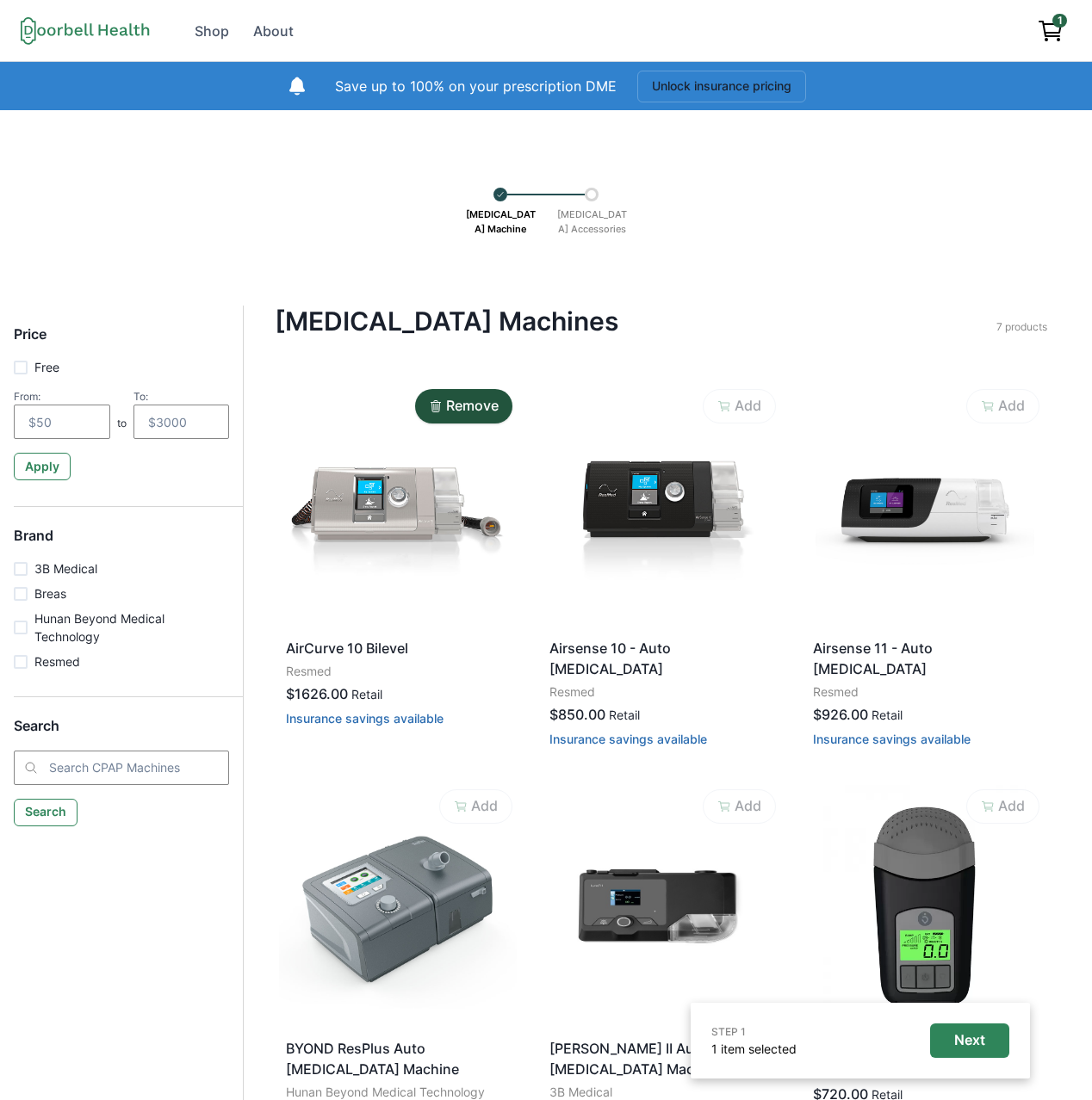
drag, startPoint x: 582, startPoint y: 218, endPoint x: 580, endPoint y: 251, distance: 33.1
click at [583, 219] on p "[MEDICAL_DATA] Accessories" at bounding box center [591, 222] width 86 height 40
click at [598, 216] on p "[MEDICAL_DATA] Accessories" at bounding box center [591, 222] width 86 height 40
click at [590, 230] on p "[MEDICAL_DATA] Accessories" at bounding box center [591, 222] width 86 height 40
click at [589, 196] on div at bounding box center [590, 194] width 13 height 13
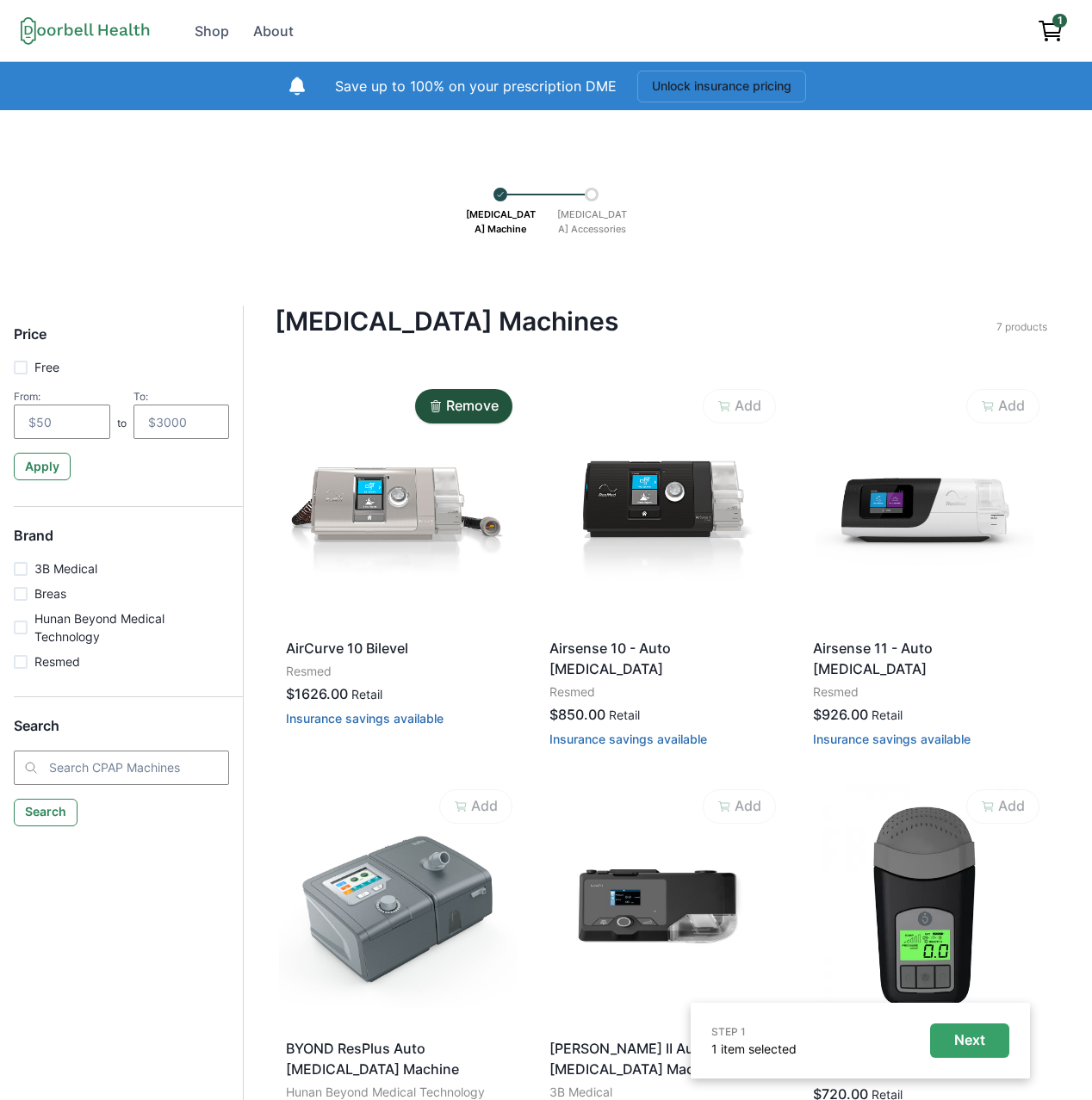
click at [954, 1034] on p "Next" at bounding box center [969, 1040] width 31 height 16
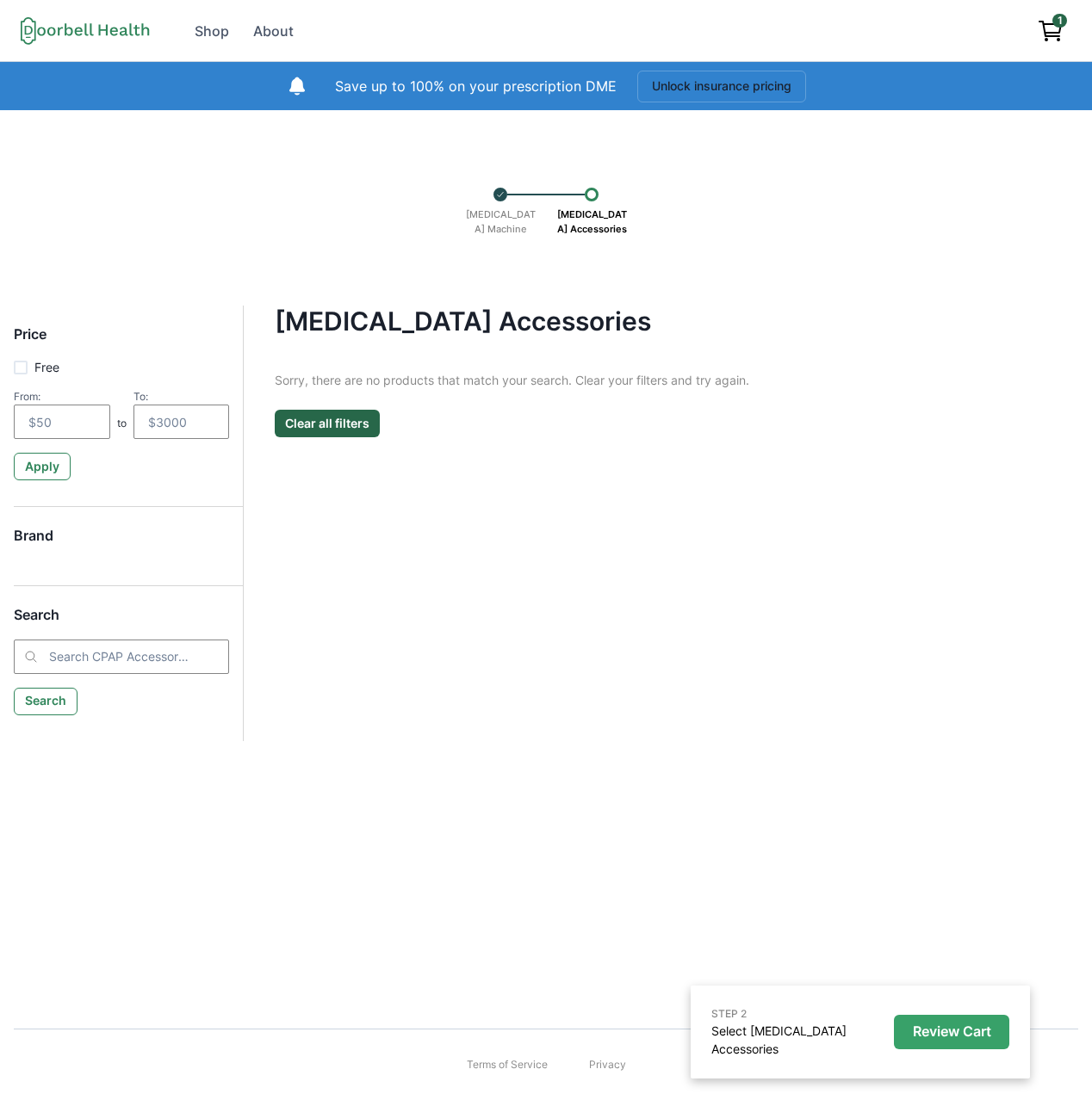
click at [929, 1040] on p "Review Cart" at bounding box center [951, 1032] width 78 height 16
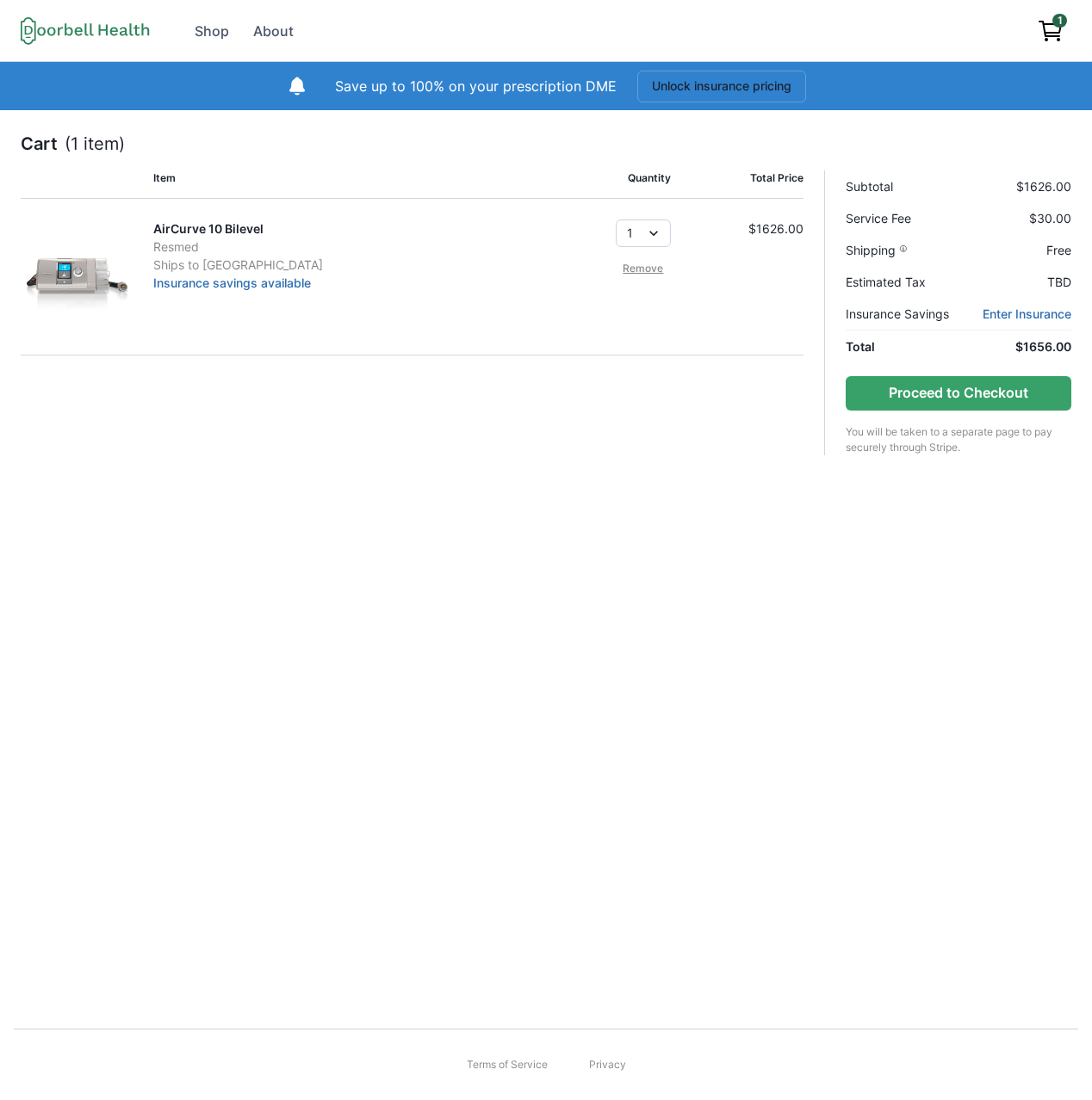
click at [647, 229] on select "1" at bounding box center [642, 233] width 55 height 28
